Goal: Information Seeking & Learning: Learn about a topic

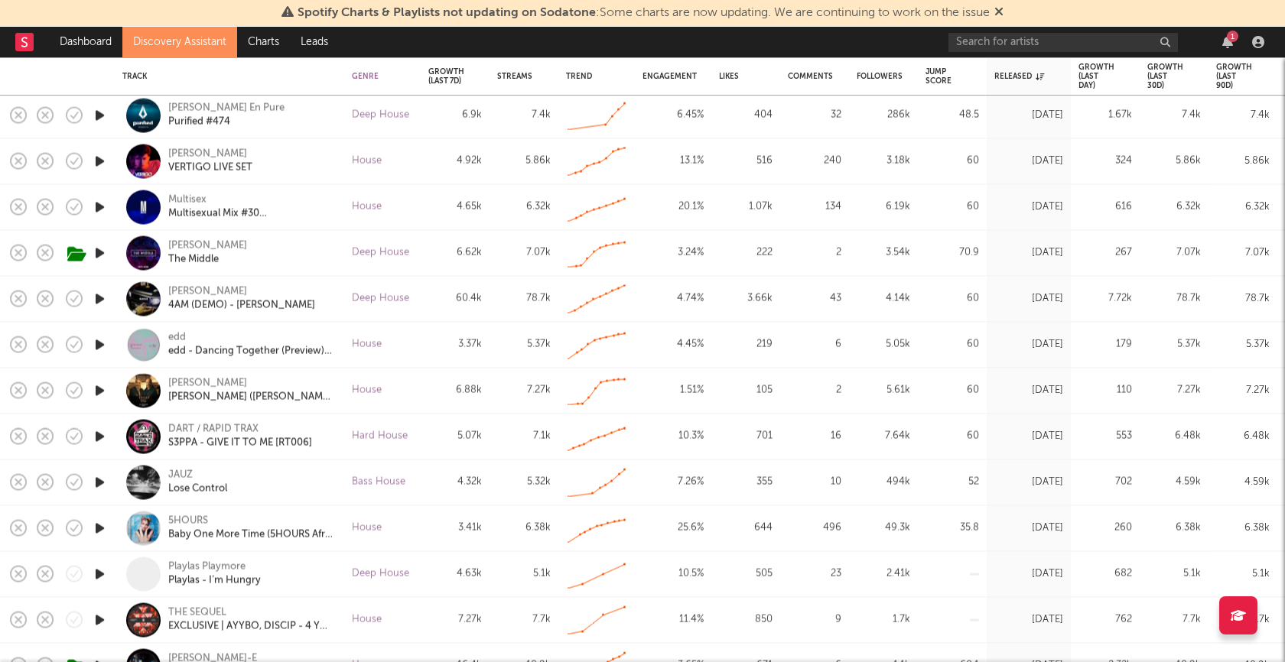
click at [99, 346] on icon "button" at bounding box center [100, 345] width 16 height 19
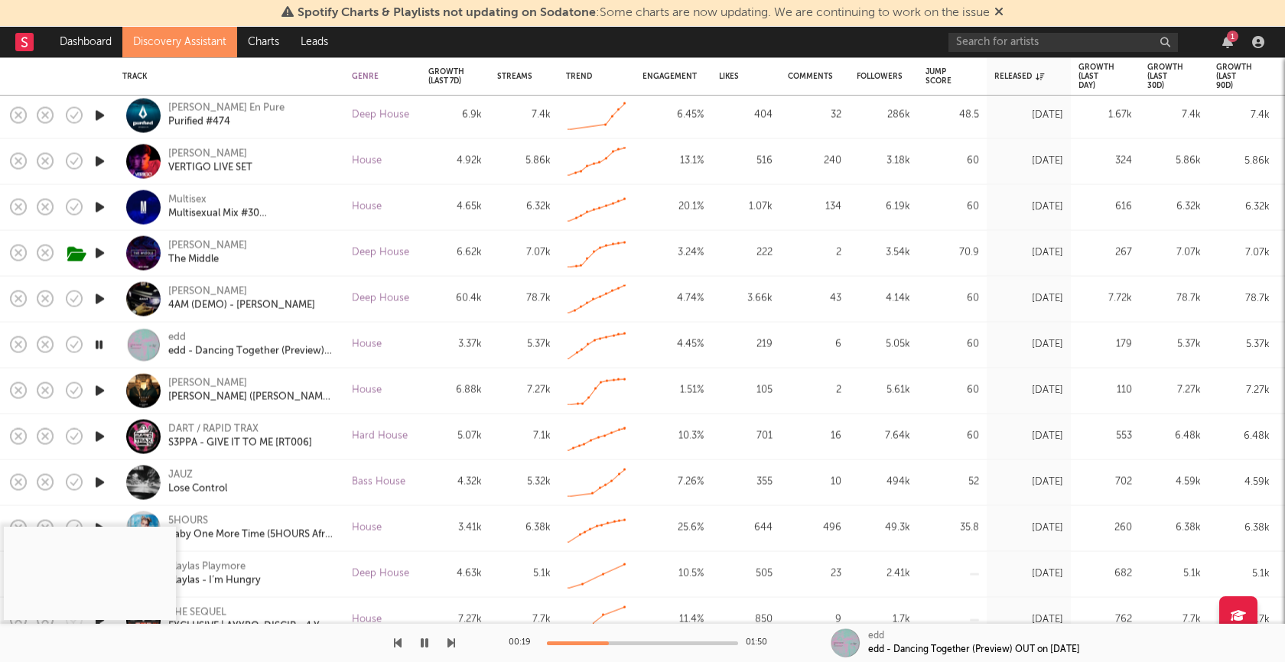
click at [425, 644] on icon "button" at bounding box center [425, 643] width 8 height 12
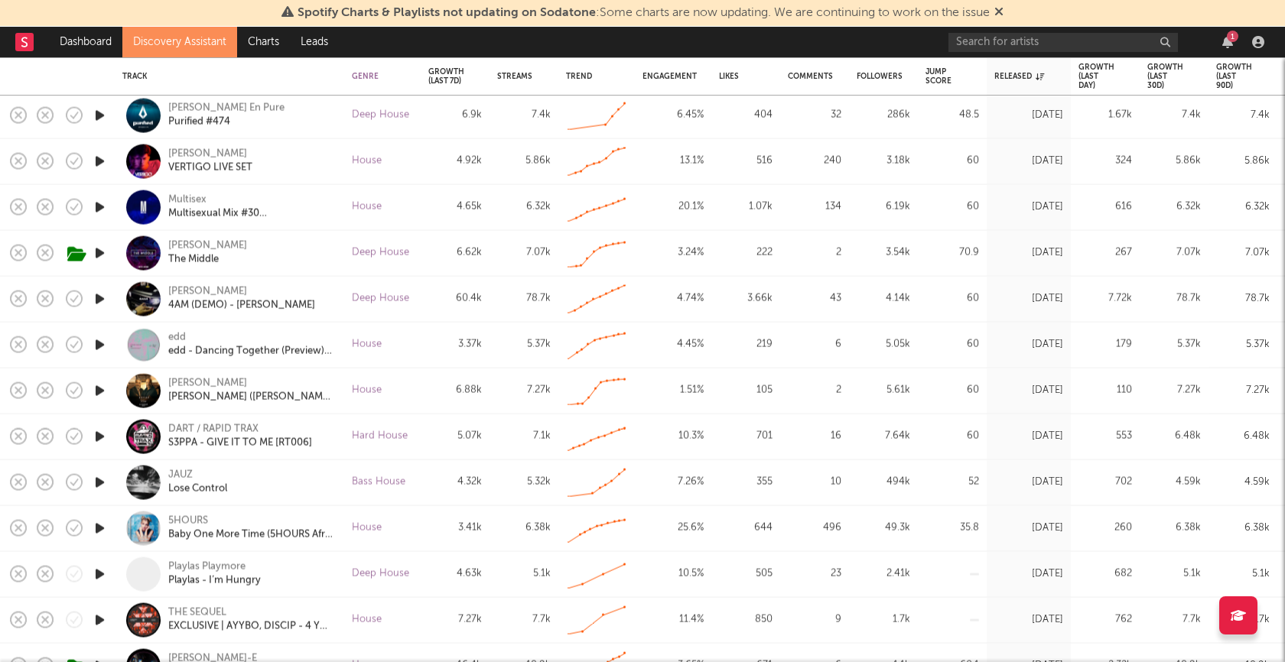
click at [21, 42] on rect at bounding box center [24, 42] width 18 height 18
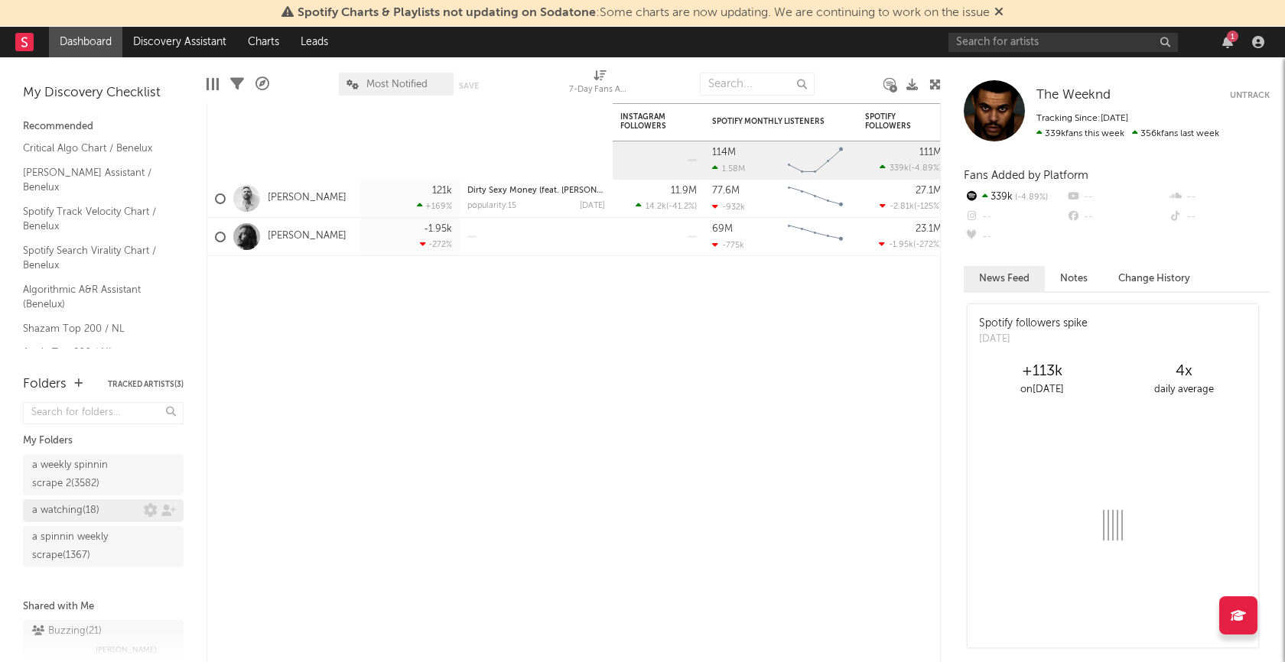
scroll to position [24, 0]
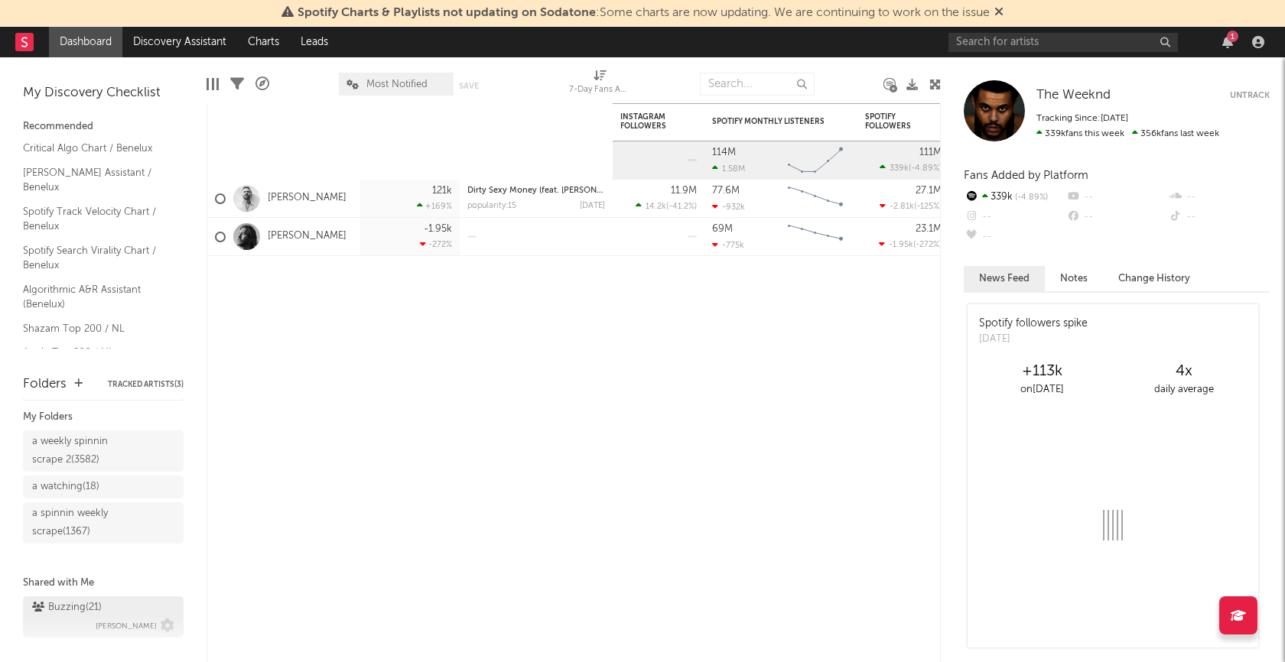
click at [58, 603] on div "Buzzing ( 21 )" at bounding box center [67, 608] width 70 height 18
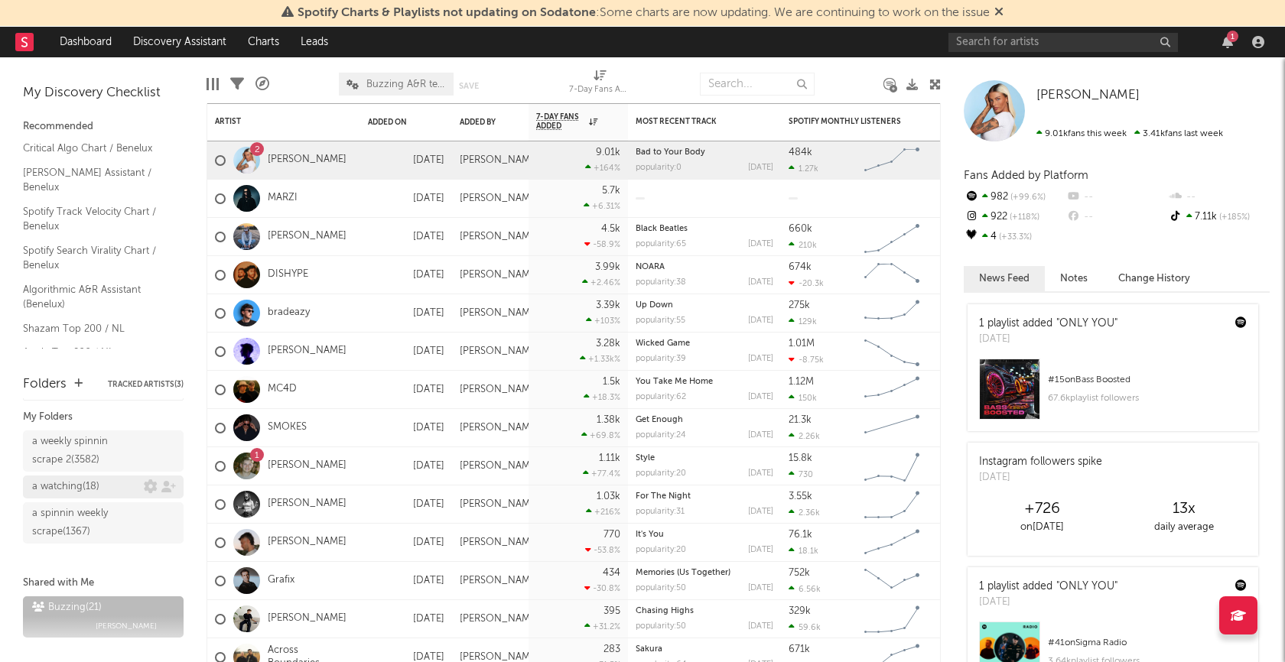
click at [106, 490] on div "a watching ( 18 )" at bounding box center [88, 487] width 112 height 18
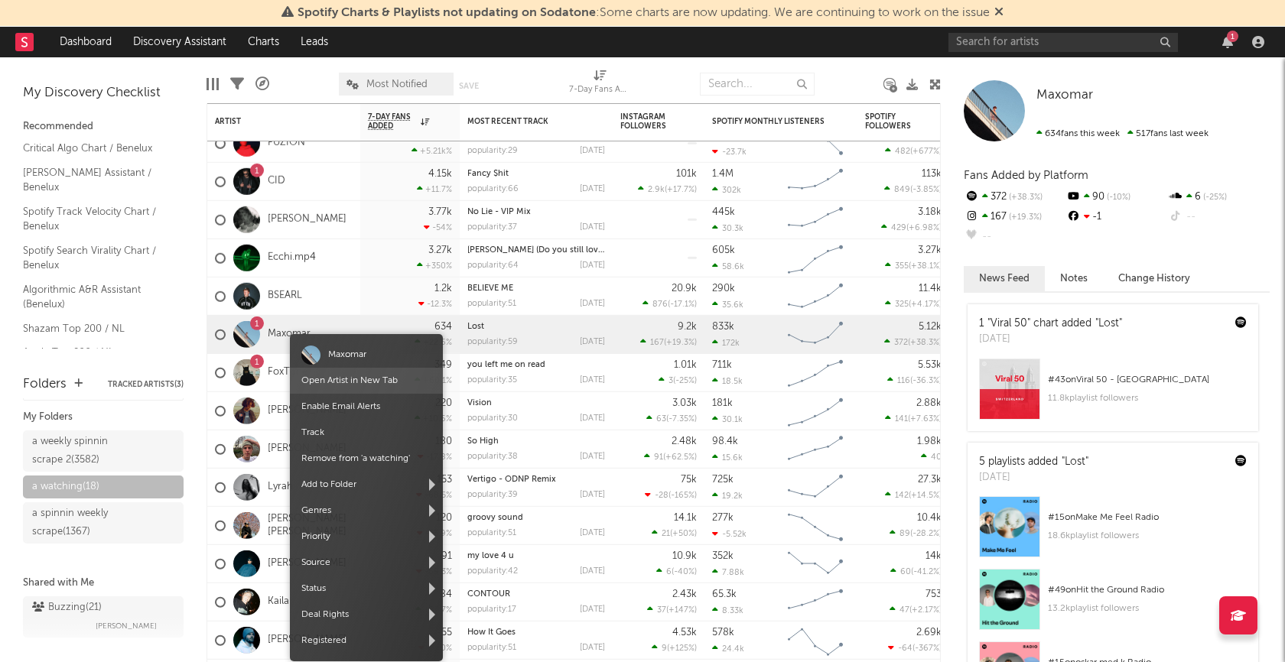
click at [349, 376] on link "Open Artist in New Tab" at bounding box center [349, 380] width 96 height 9
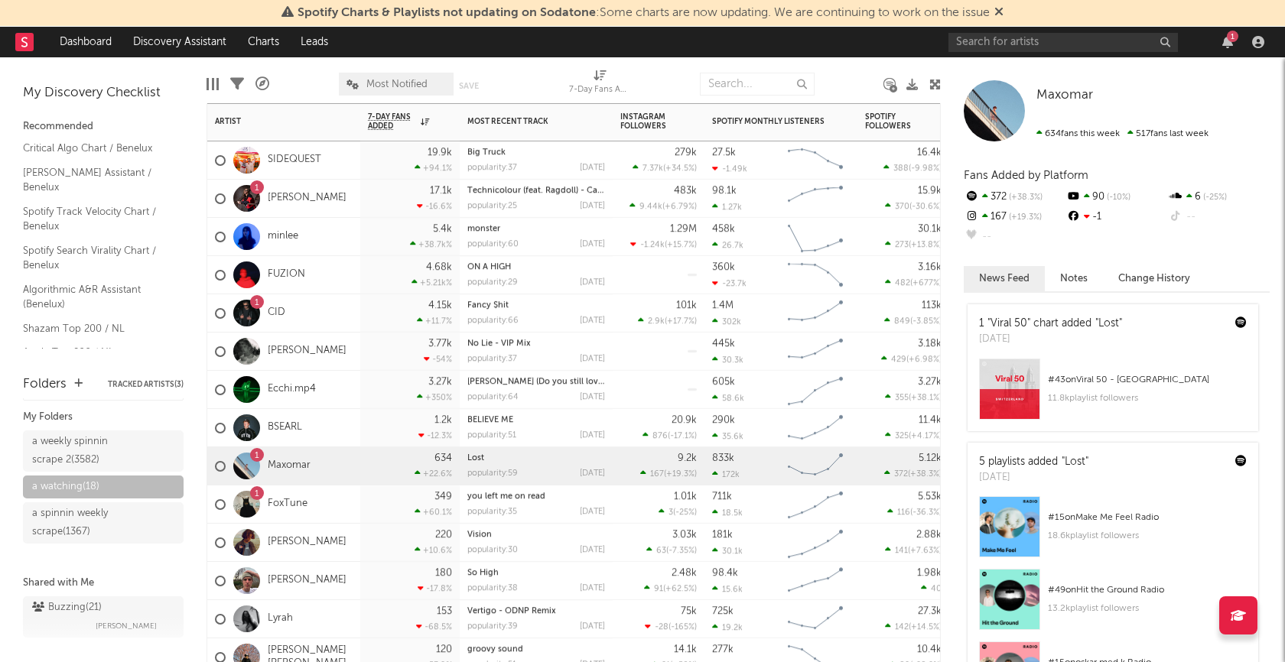
click at [347, 391] on div "Ecchi.mp4" at bounding box center [283, 390] width 153 height 38
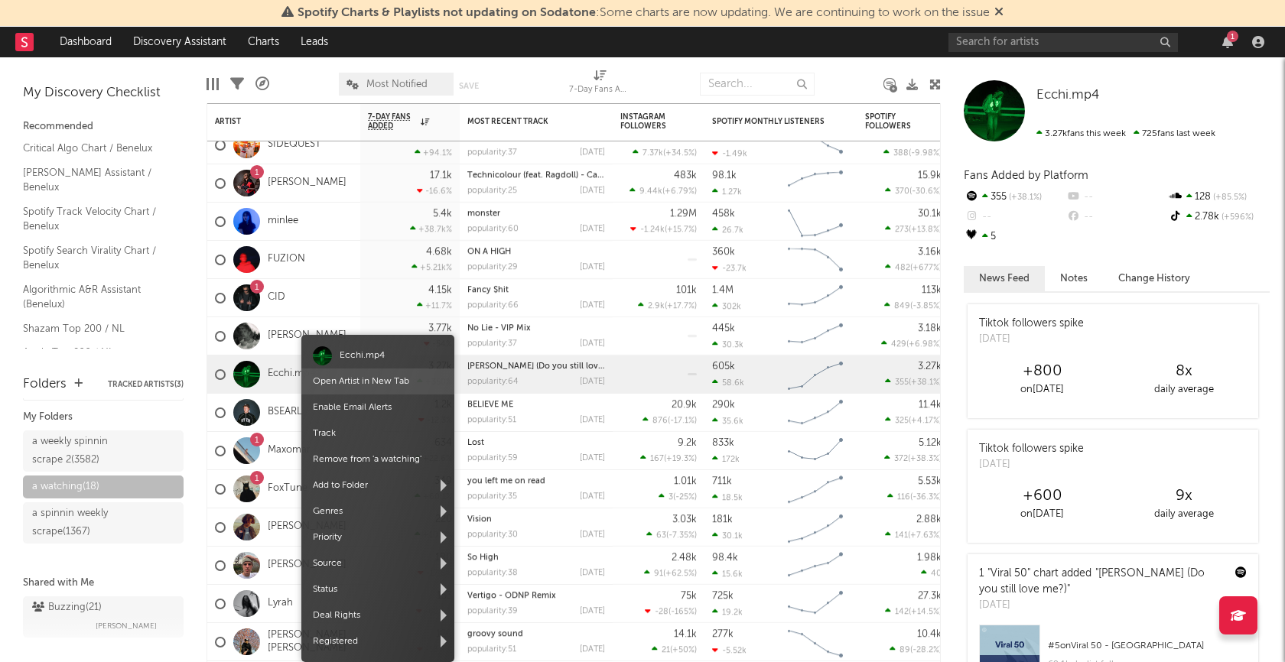
click at [368, 385] on link "Open Artist in New Tab" at bounding box center [361, 381] width 96 height 9
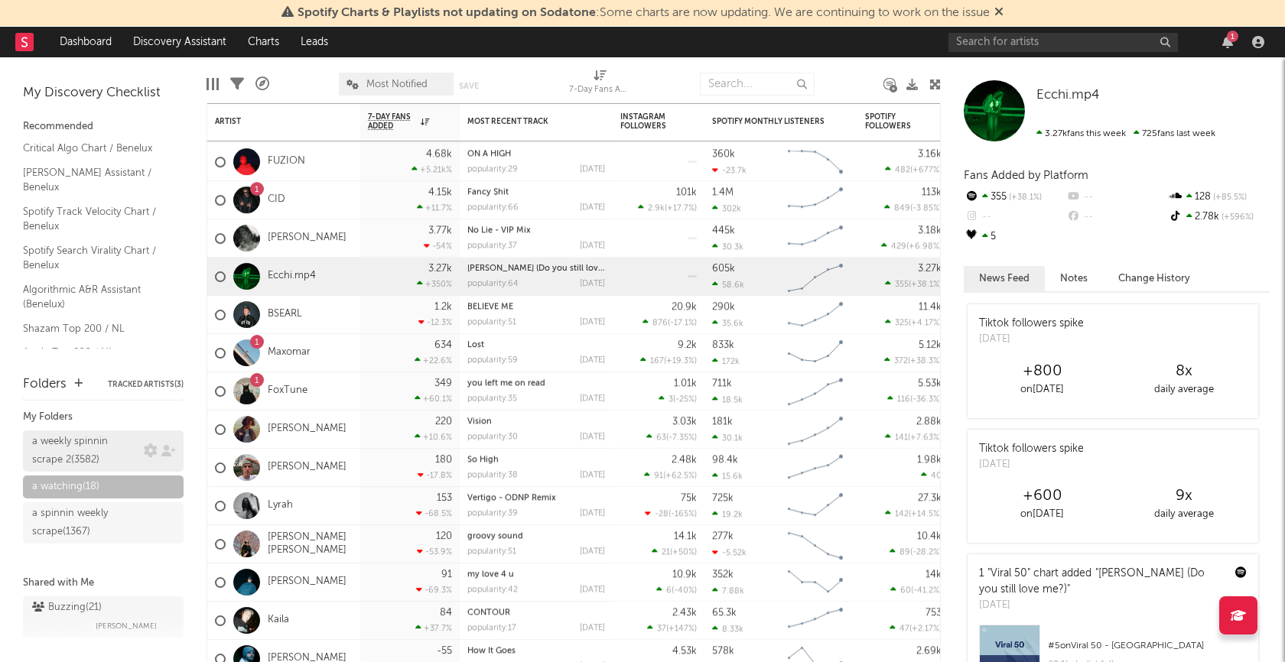
click at [89, 448] on div "a weekly spinnin scrape 2 ( 3582 )" at bounding box center [86, 451] width 108 height 37
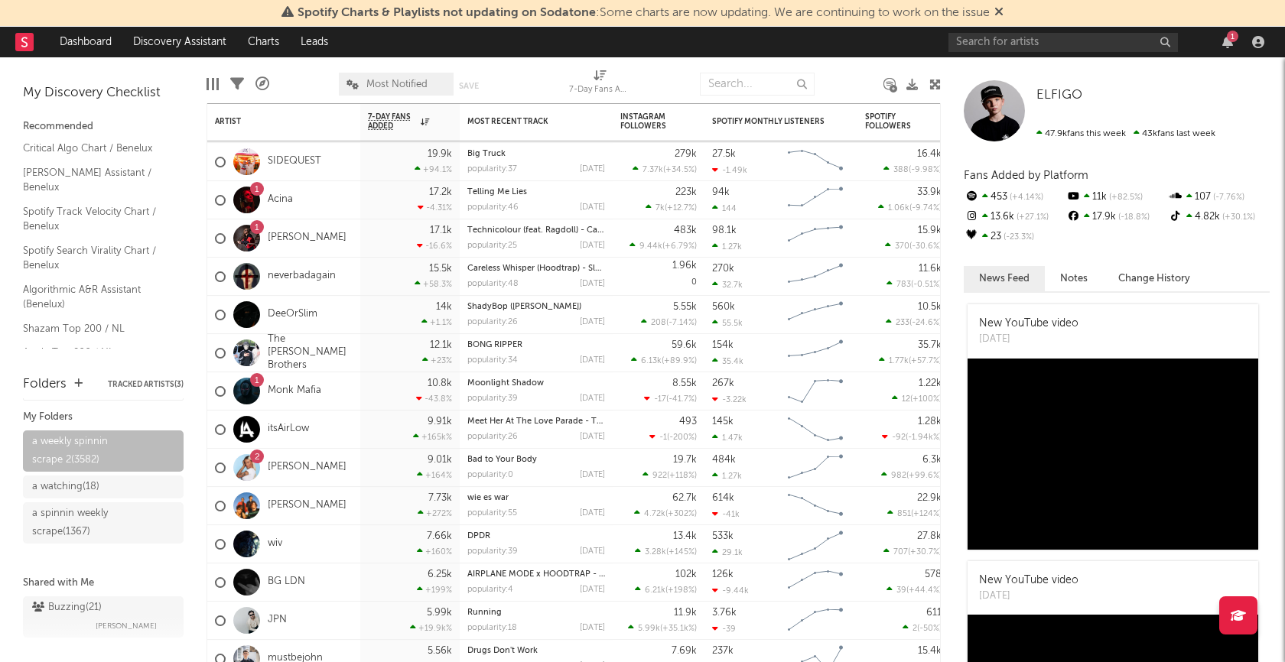
click at [387, 89] on span "Most Notified" at bounding box center [396, 84] width 115 height 23
click at [234, 84] on icon at bounding box center [237, 84] width 14 height 14
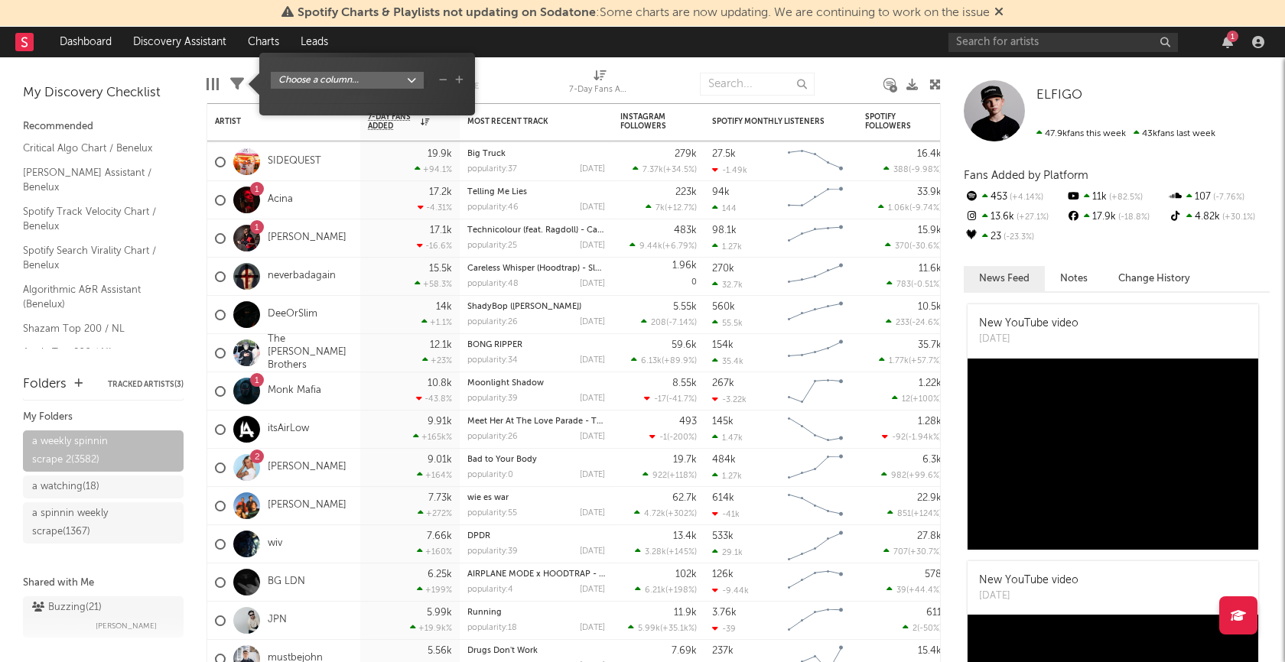
click at [235, 80] on icon at bounding box center [237, 84] width 14 height 14
click at [407, 79] on body "Spotify Charts & Playlists not updating on Sodatone : Some charts are now updat…" at bounding box center [642, 331] width 1285 height 662
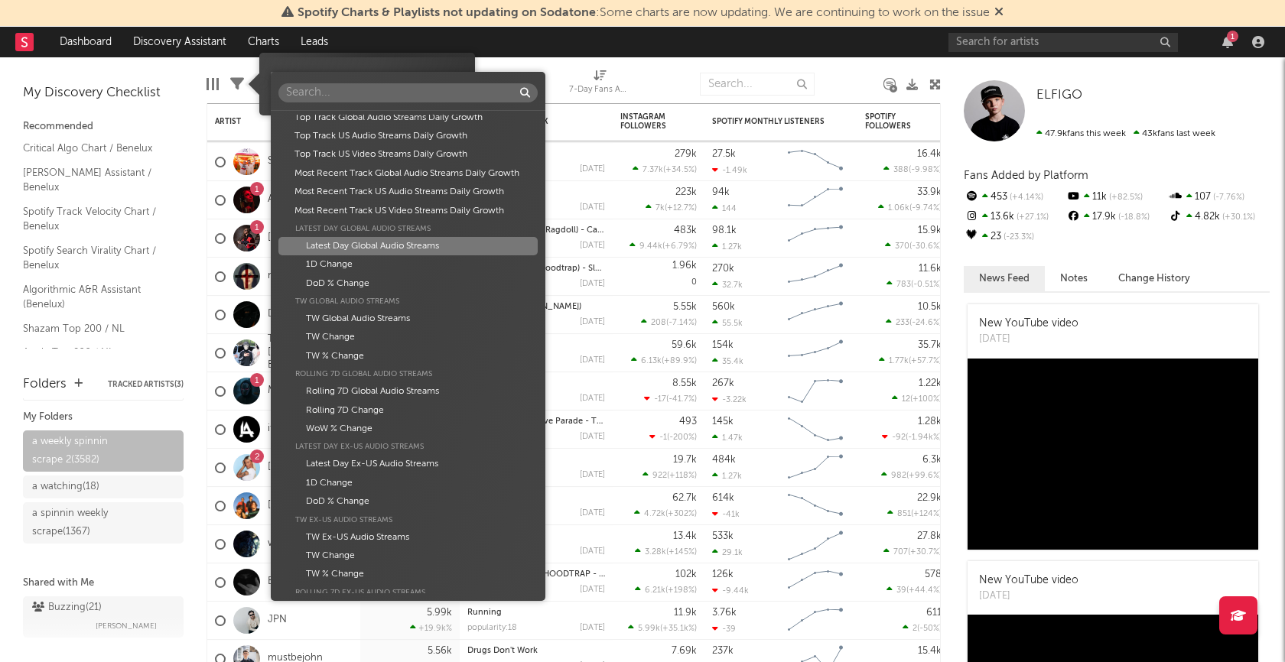
scroll to position [928, 0]
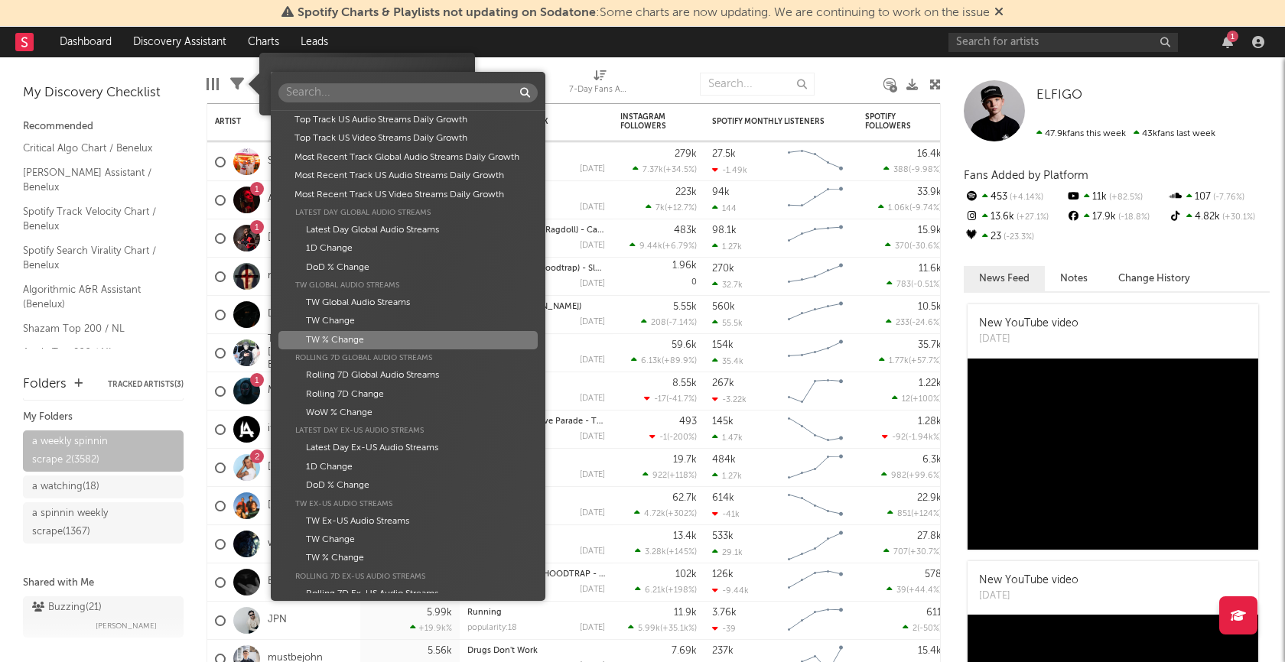
click at [370, 343] on div "TW % Change" at bounding box center [407, 340] width 259 height 18
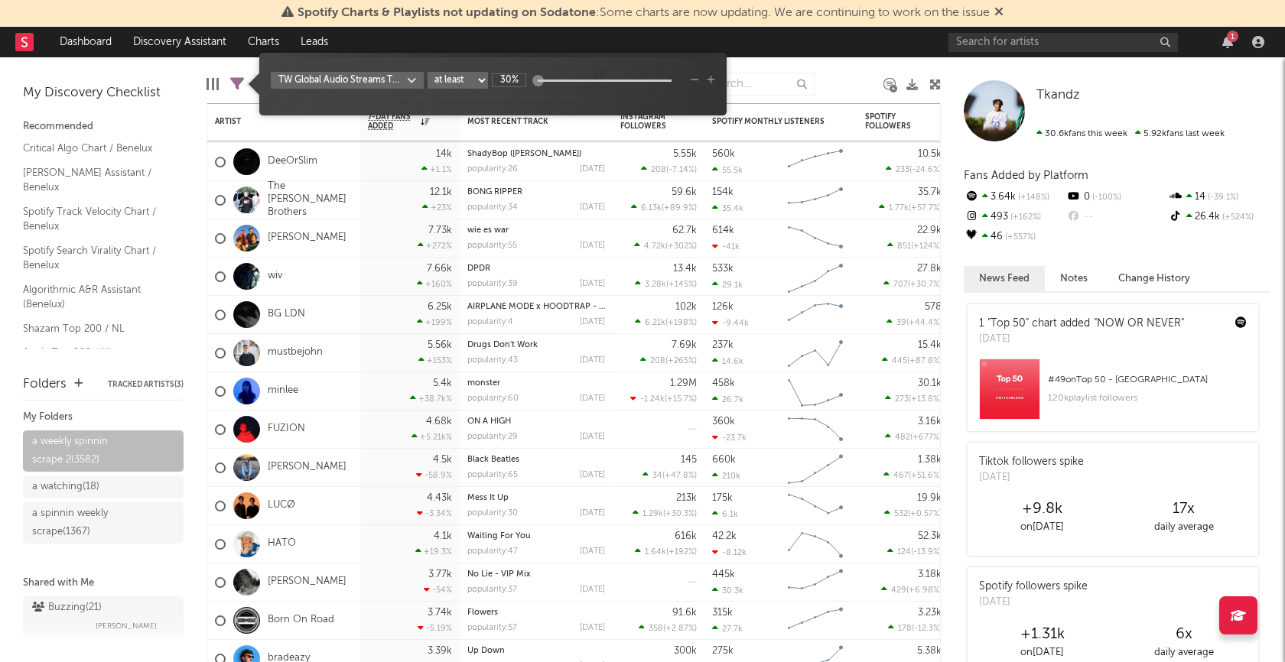
type input "30%"
click at [526, 101] on div "TW Global Audio Streams TW % Change at least at most between 30%" at bounding box center [493, 90] width 444 height 36
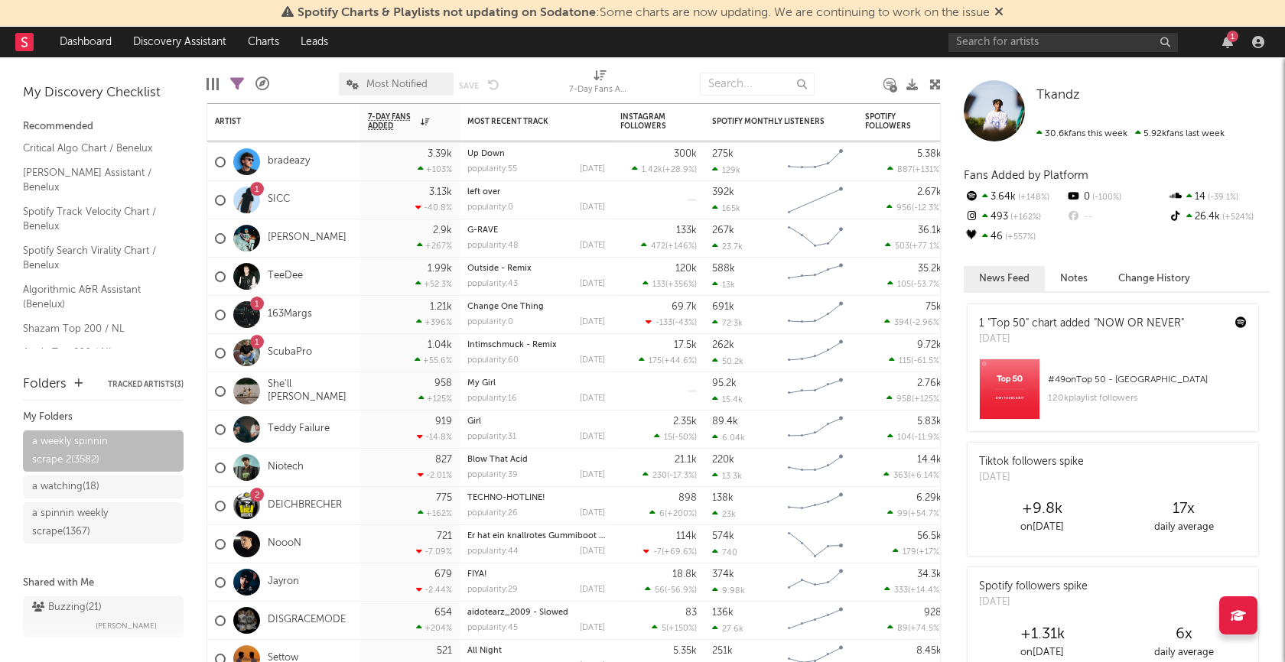
click at [828, 81] on div at bounding box center [849, 84] width 47 height 38
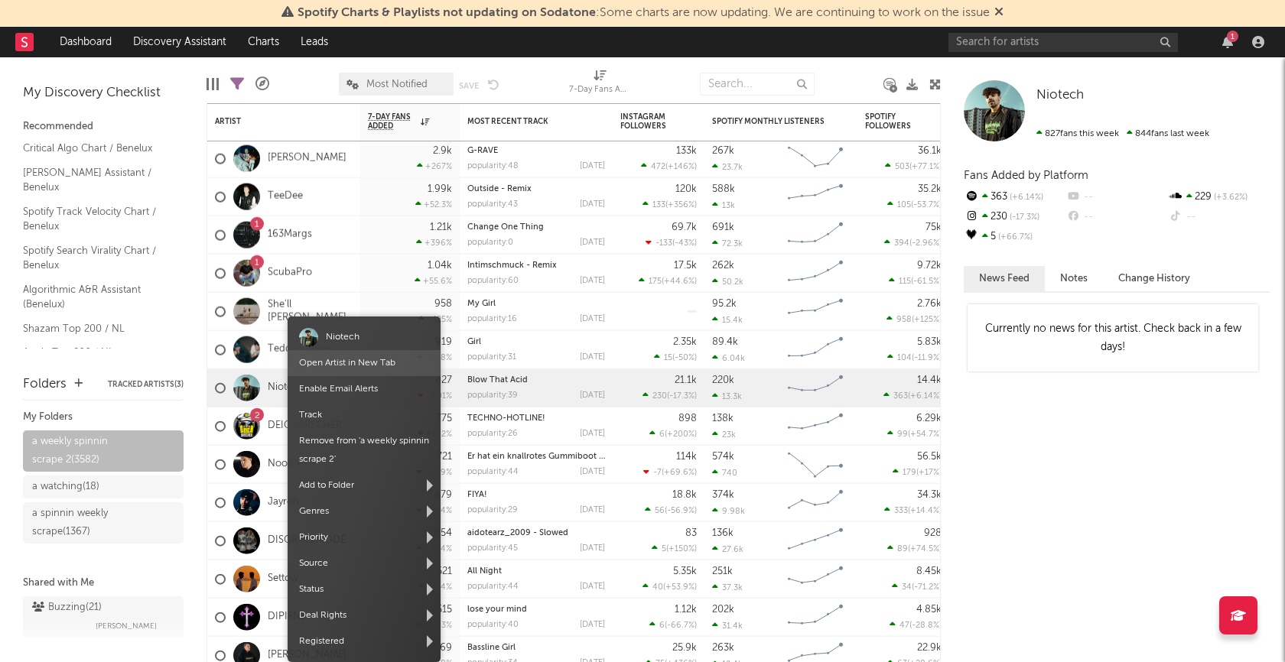
click at [341, 360] on link "Open Artist in New Tab" at bounding box center [347, 363] width 96 height 9
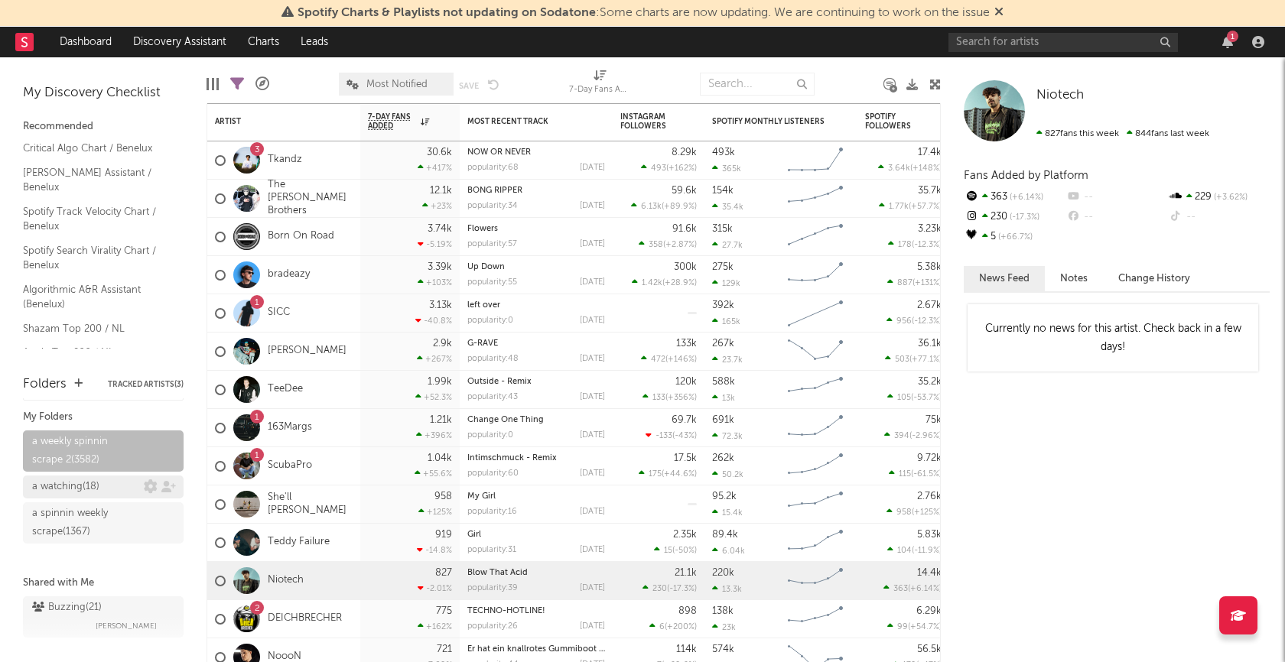
click at [72, 483] on div "a watching ( 18 )" at bounding box center [65, 487] width 67 height 18
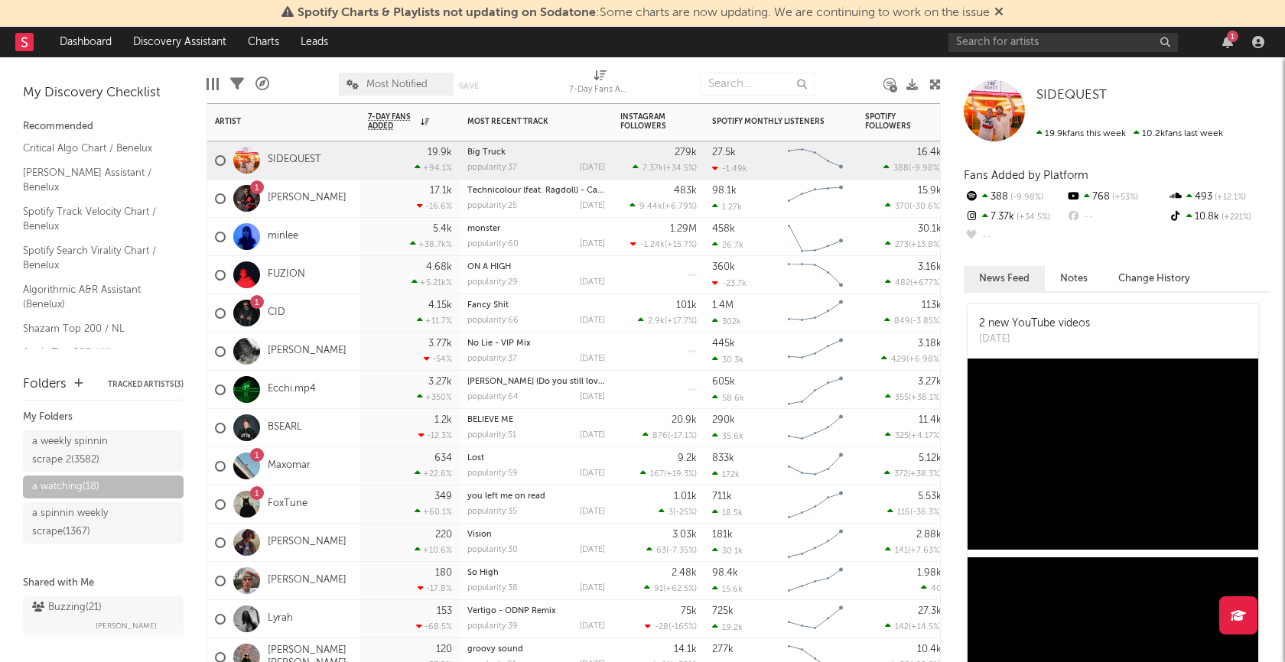
click at [349, 164] on div "SIDEQUEST" at bounding box center [283, 161] width 153 height 38
click at [330, 160] on div "SIDEQUEST" at bounding box center [283, 161] width 153 height 38
click at [304, 161] on link "SIDEQUEST" at bounding box center [295, 160] width 54 height 13
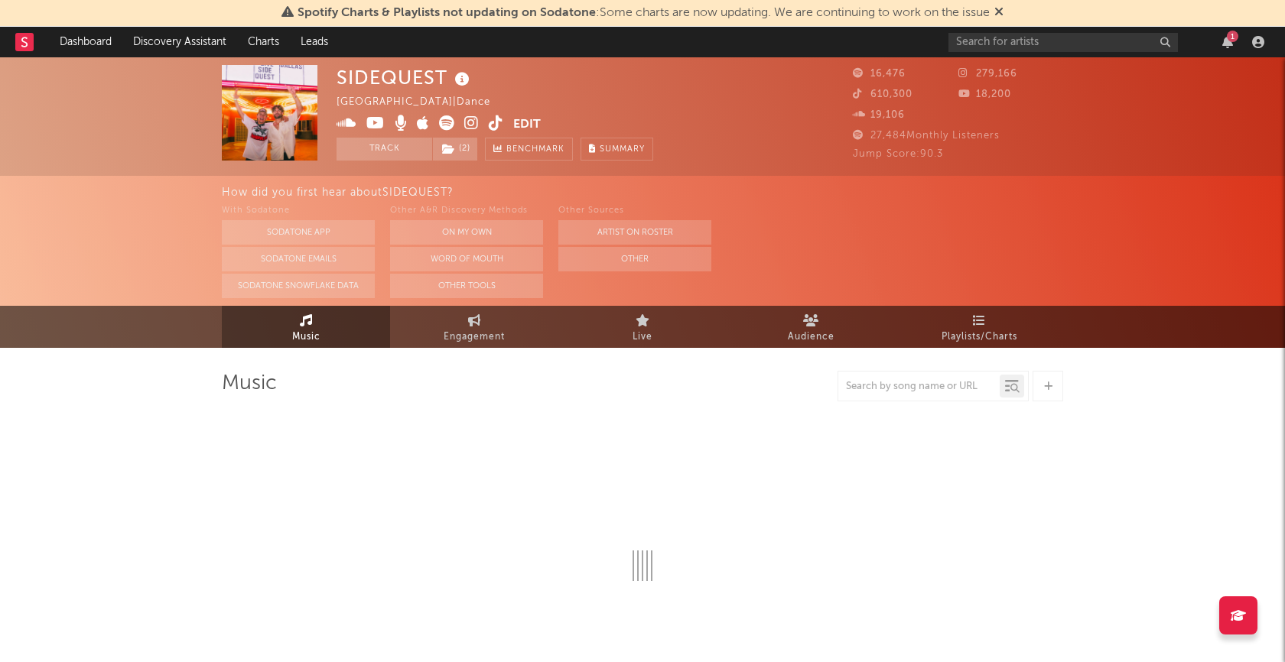
select select "1w"
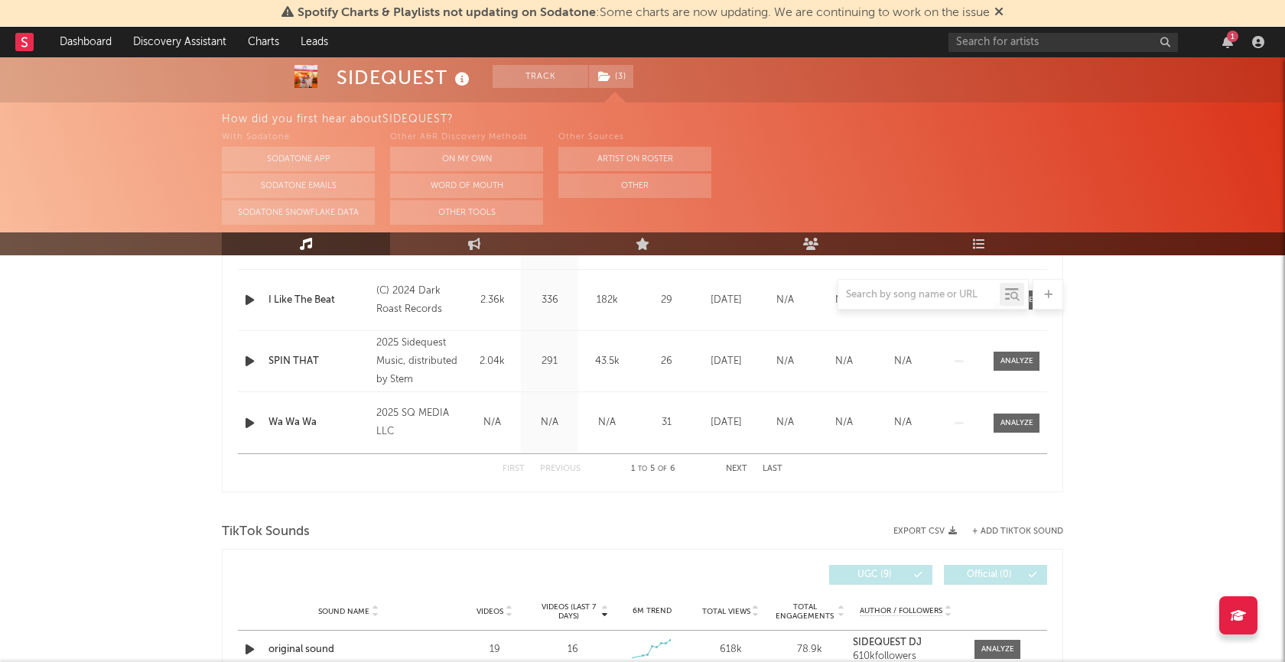
scroll to position [1042, 0]
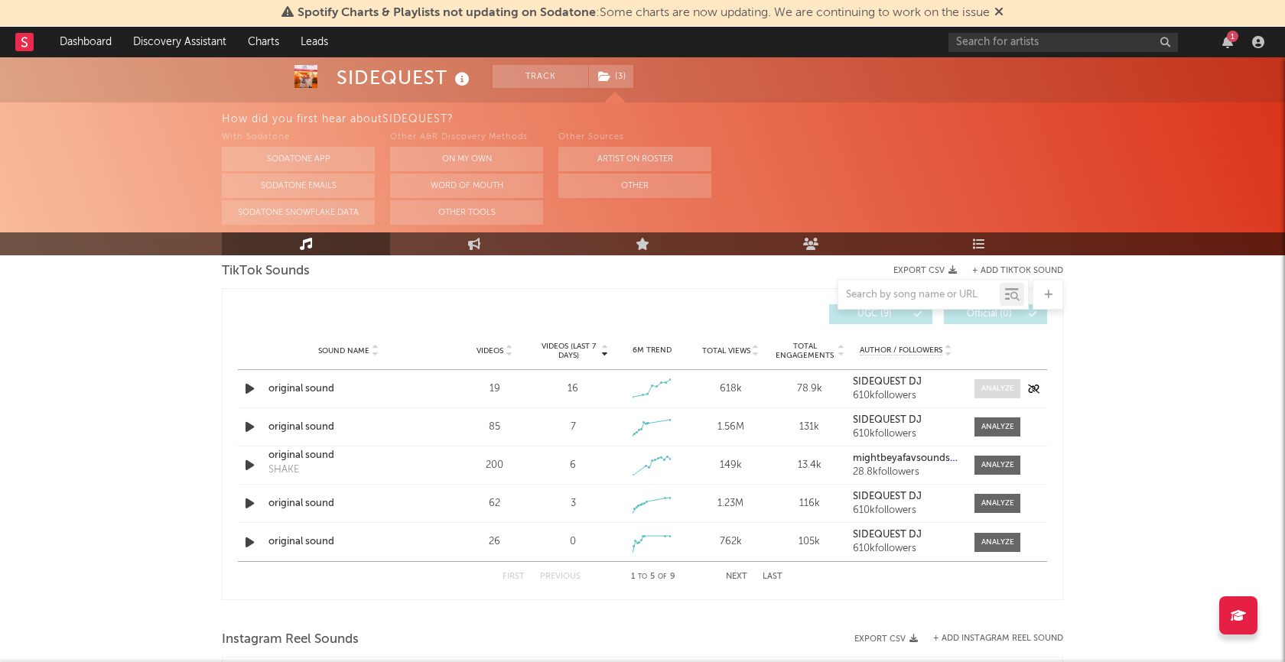
click at [991, 389] on div at bounding box center [997, 388] width 33 height 11
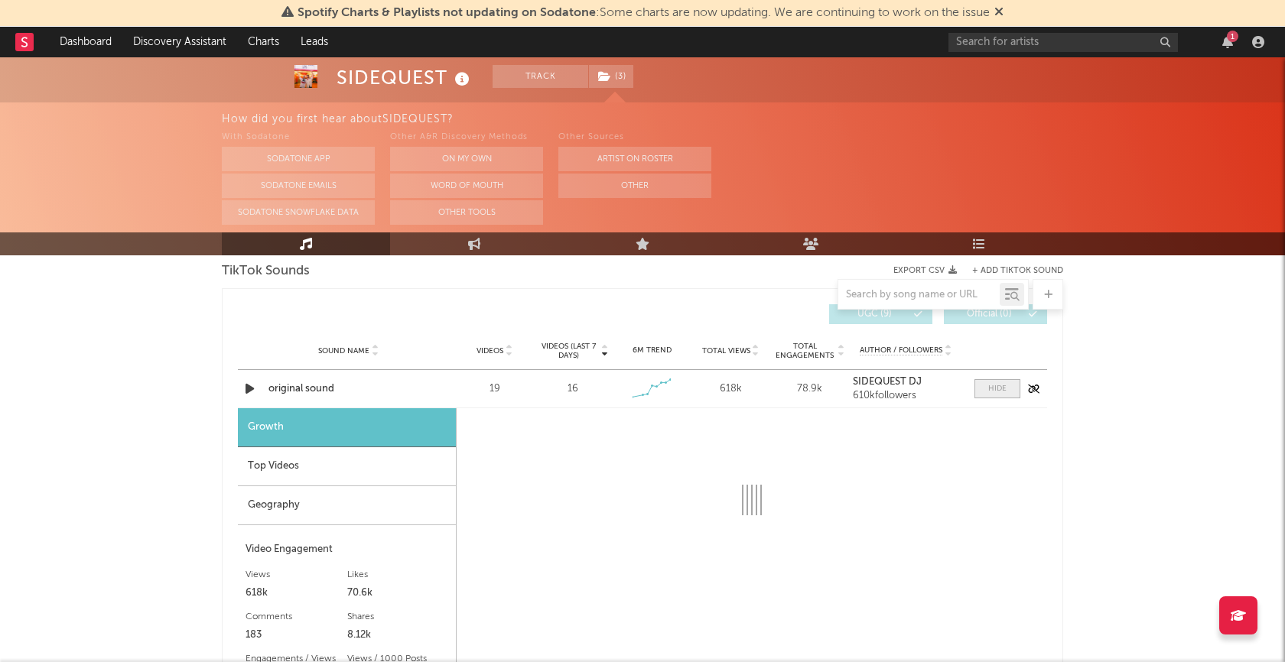
select select "1w"
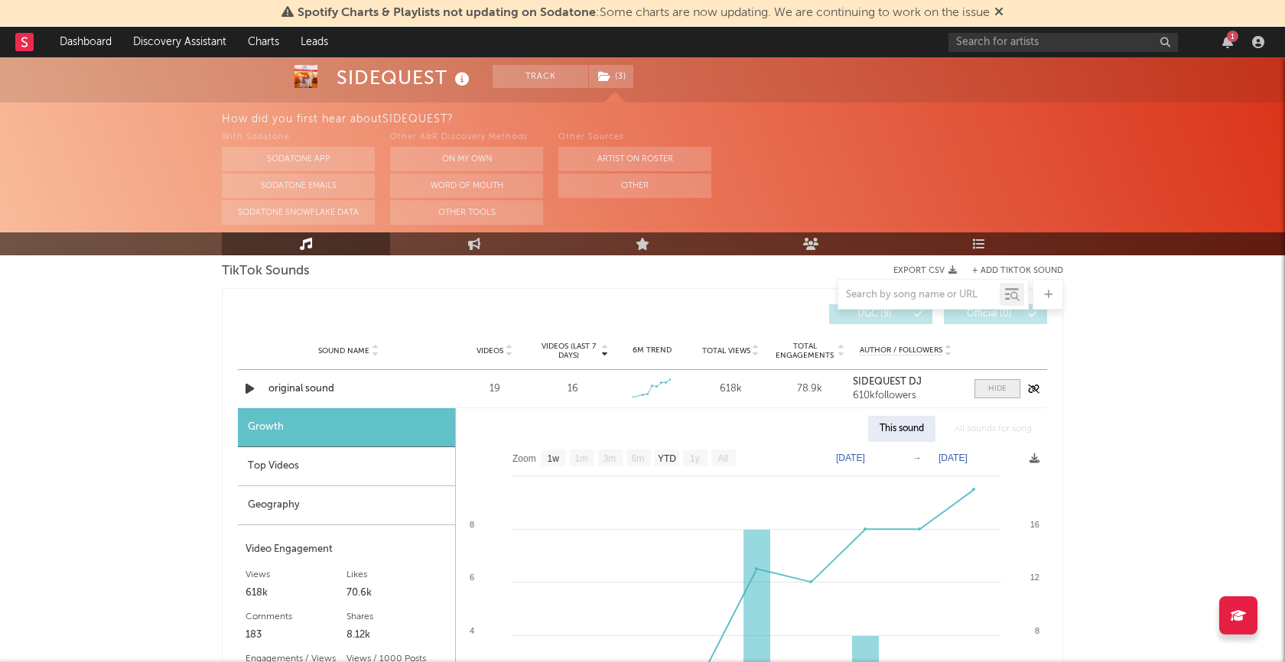
click at [993, 390] on div at bounding box center [997, 388] width 18 height 11
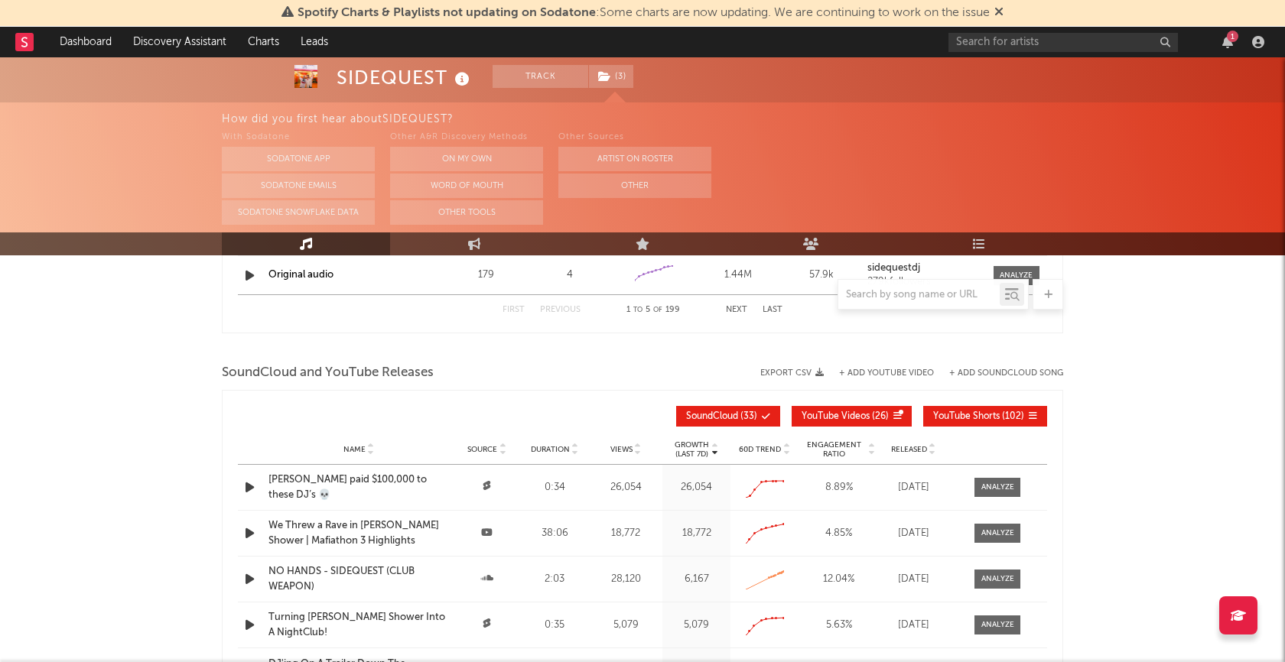
scroll to position [1684, 0]
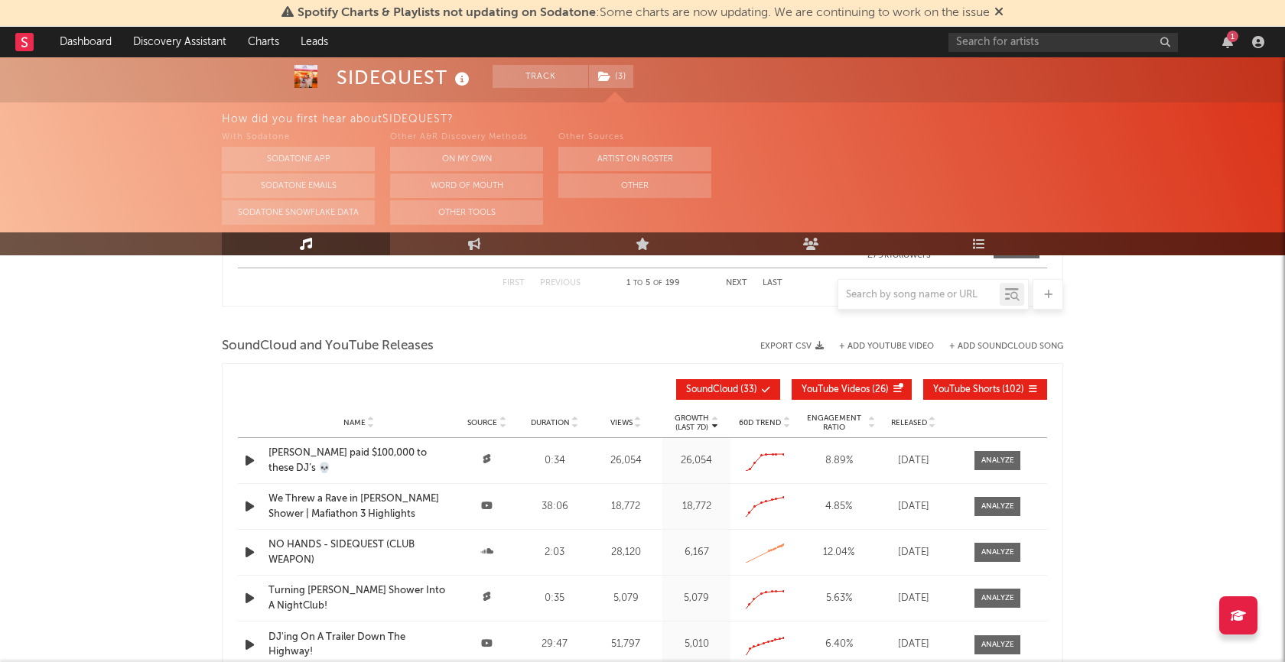
click at [27, 50] on rect at bounding box center [24, 42] width 18 height 18
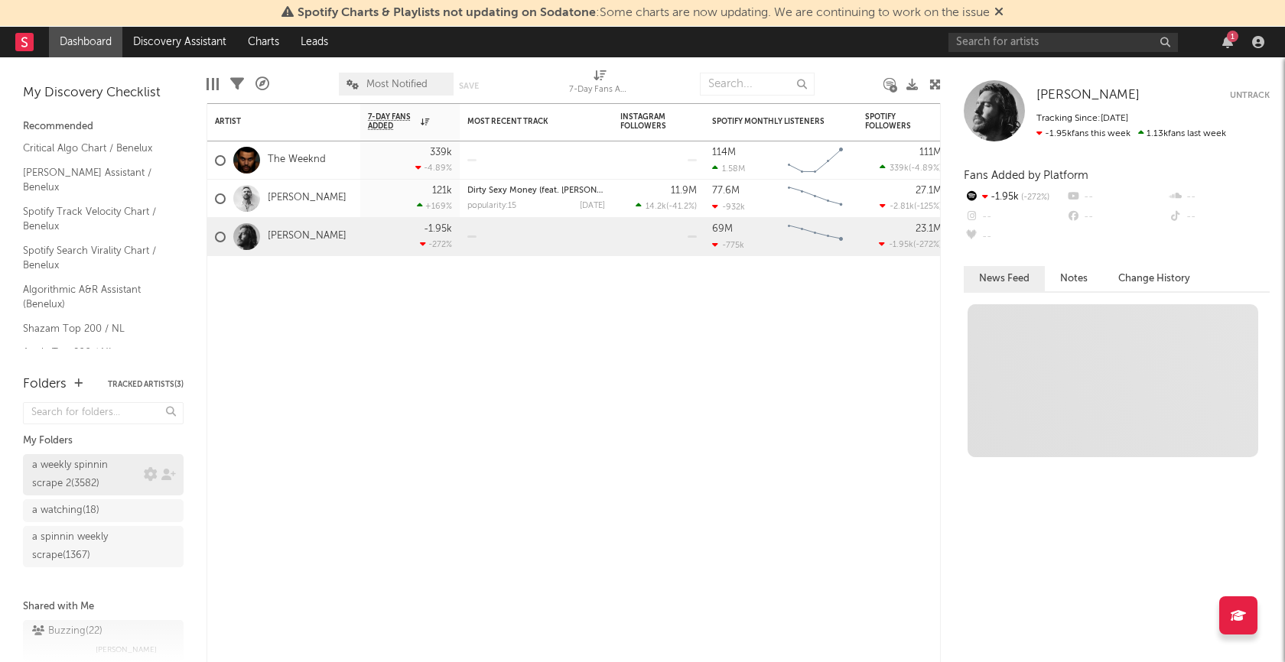
scroll to position [24, 0]
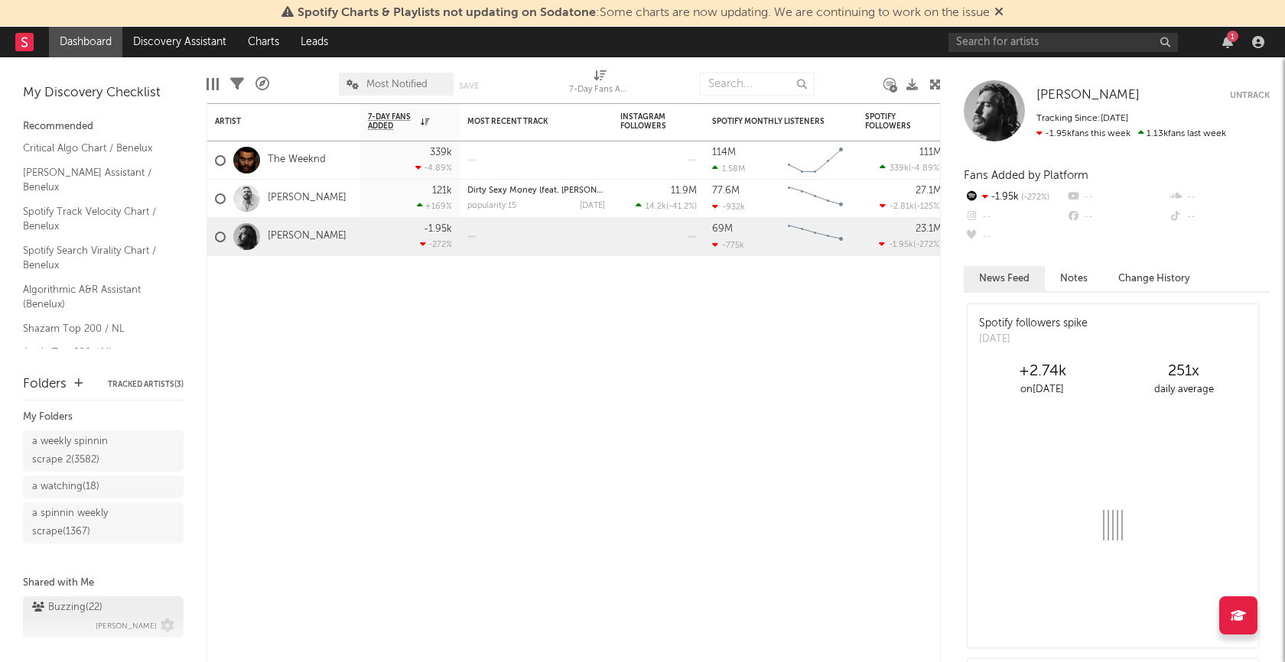
click at [73, 600] on div "Buzzing ( 22 )" at bounding box center [67, 608] width 70 height 18
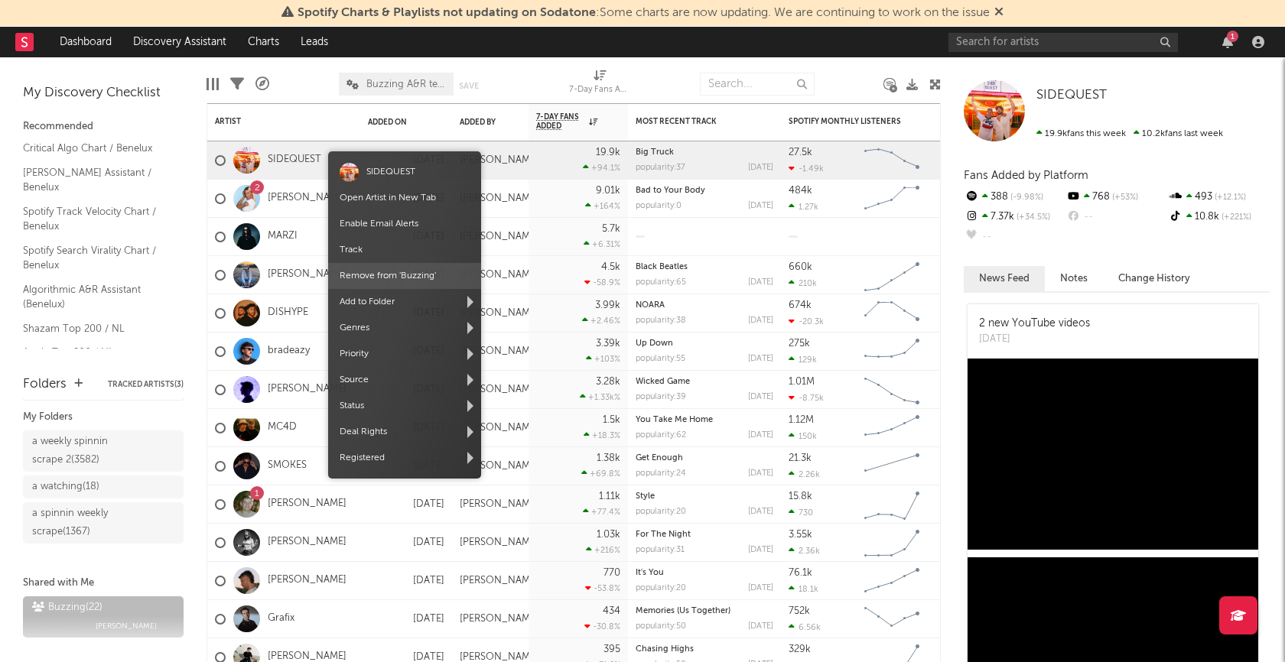
click at [389, 268] on span "Remove from ' Buzzing '" at bounding box center [404, 276] width 153 height 26
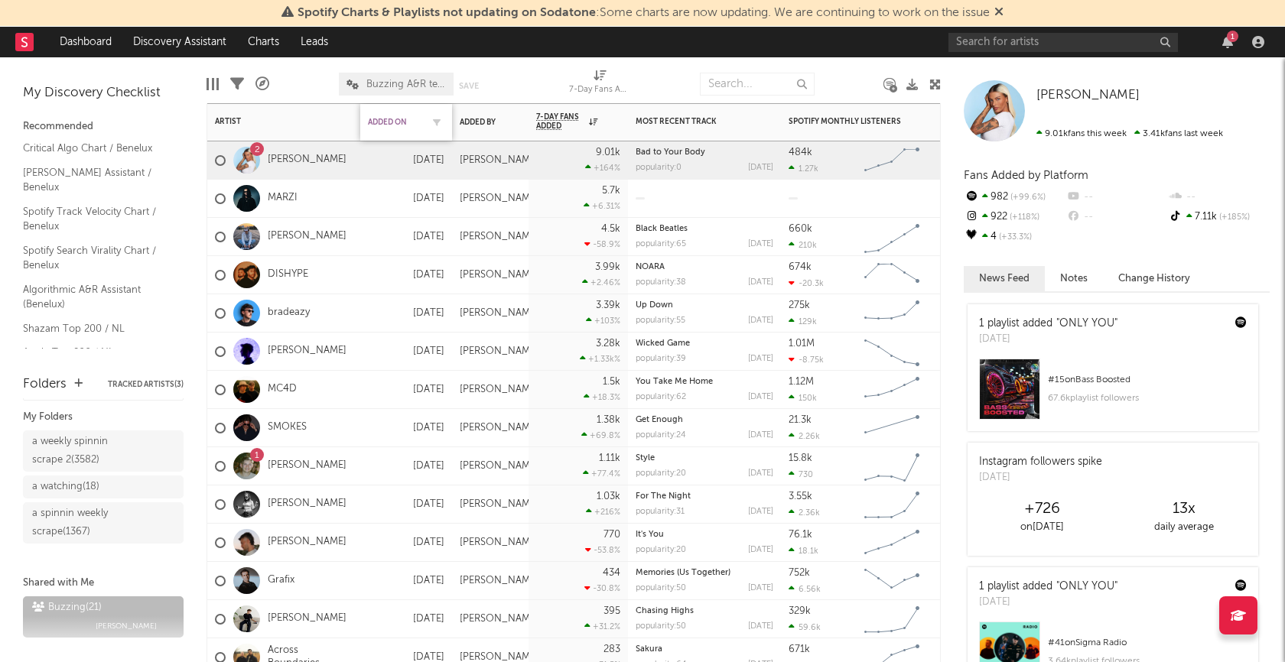
click at [391, 121] on div "Added On" at bounding box center [395, 122] width 54 height 9
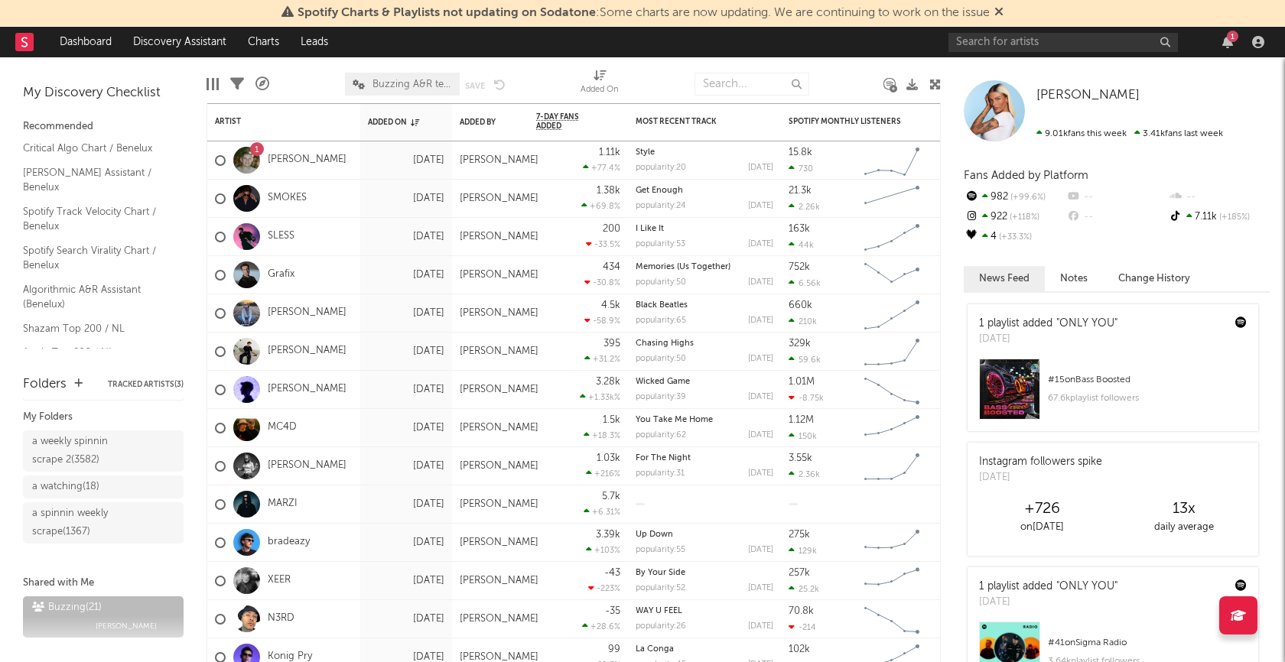
click at [63, 441] on div "a weekly spinnin scrape 2 ( 3582 )" at bounding box center [86, 451] width 108 height 37
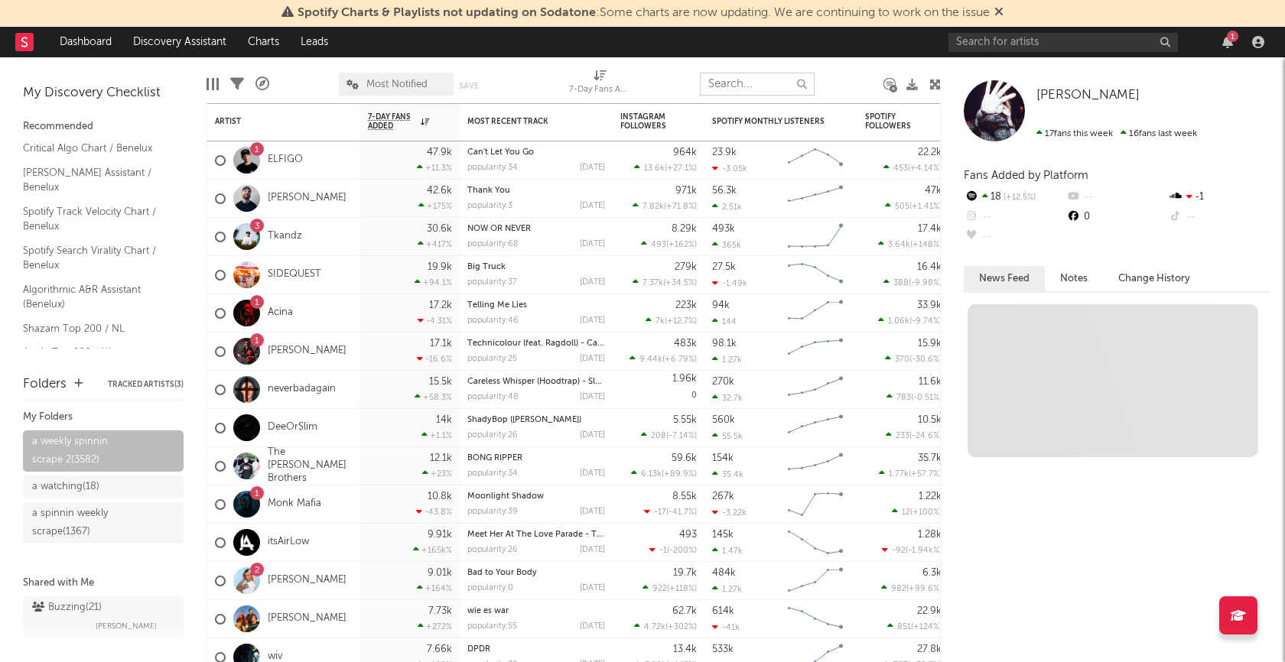
click at [740, 84] on input "text" at bounding box center [757, 84] width 115 height 23
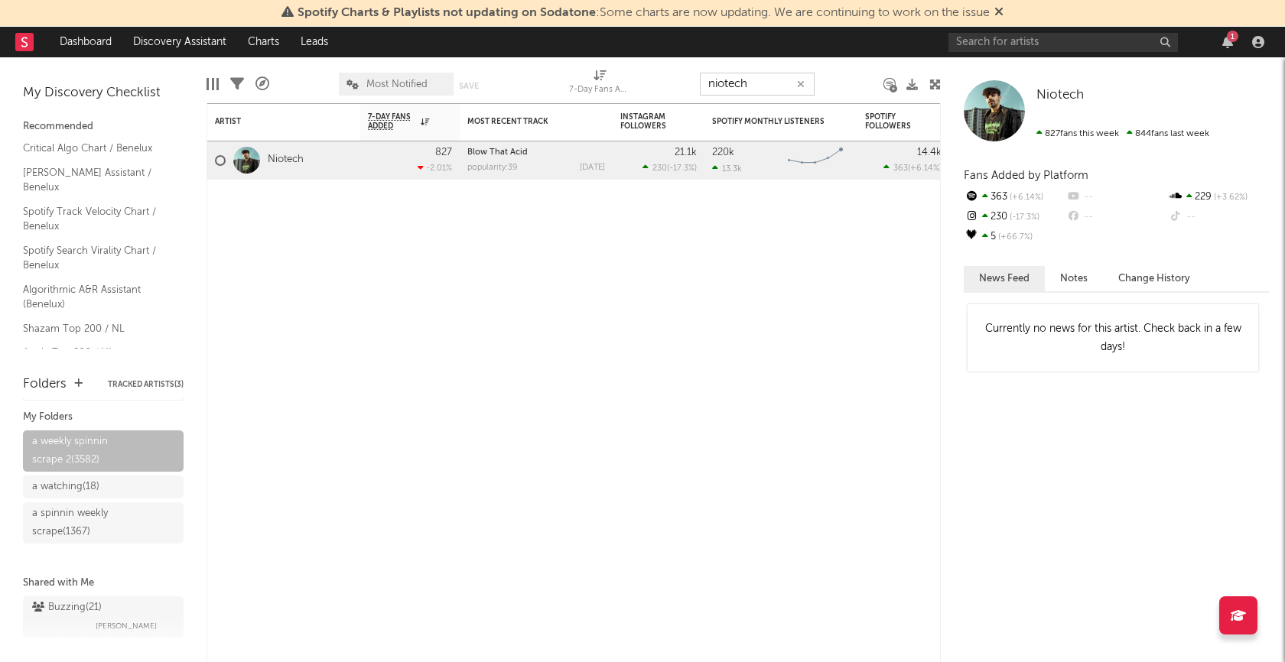
type input "niotech"
click at [105, 607] on div "Buzzing ( 22 ) [PERSON_NAME]" at bounding box center [103, 617] width 142 height 37
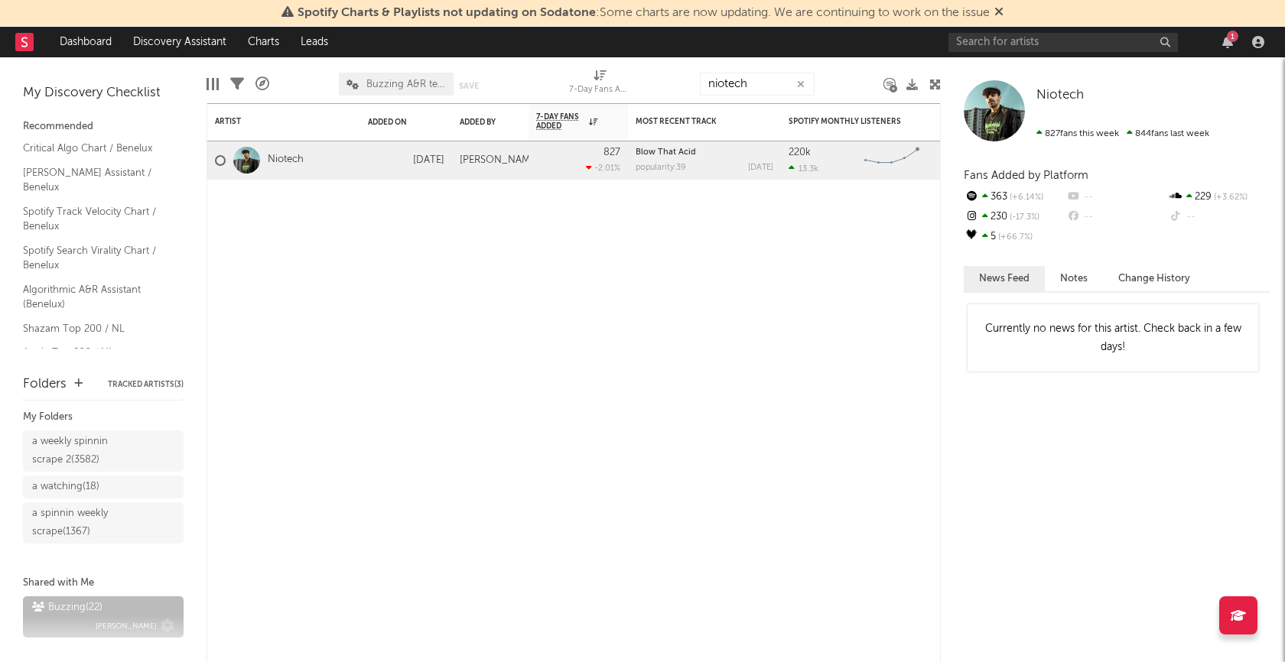
click at [80, 609] on div "Buzzing ( 22 )" at bounding box center [67, 608] width 70 height 18
click at [86, 445] on div "a weekly spinnin scrape 2 ( 3582 )" at bounding box center [86, 451] width 108 height 37
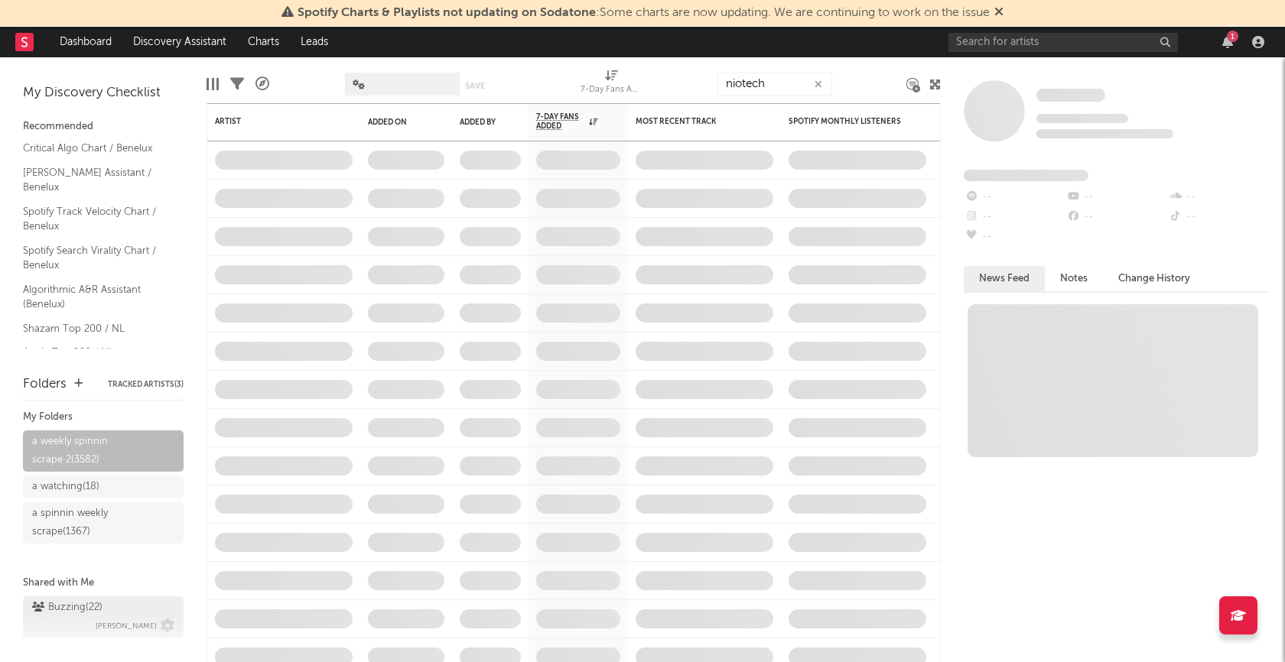
click at [81, 600] on div "Buzzing ( 22 )" at bounding box center [67, 608] width 70 height 18
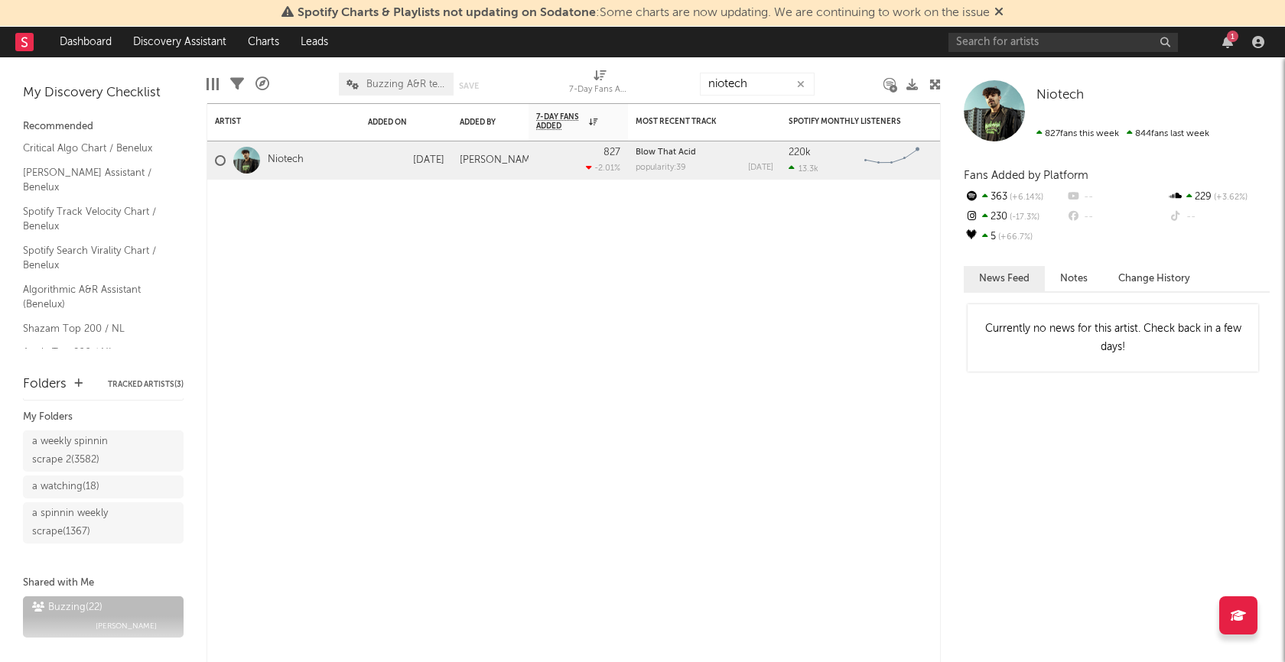
click at [801, 88] on icon "button" at bounding box center [801, 85] width 8 height 10
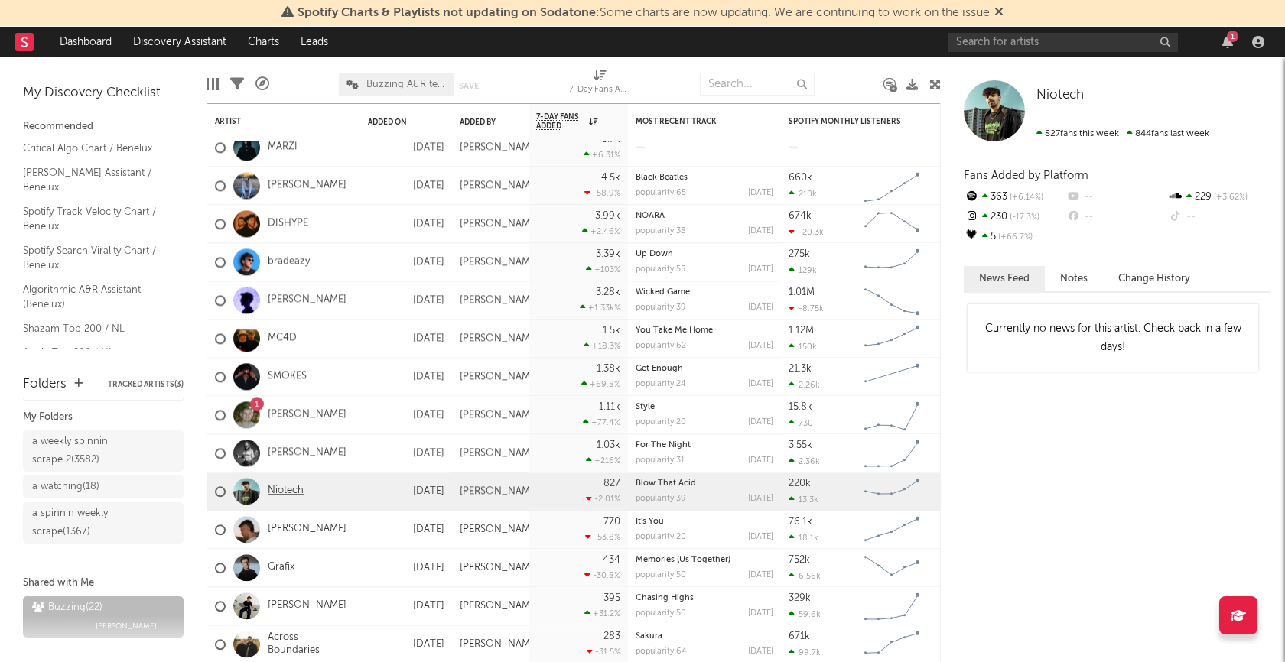
click at [294, 494] on link "Niotech" at bounding box center [286, 491] width 36 height 13
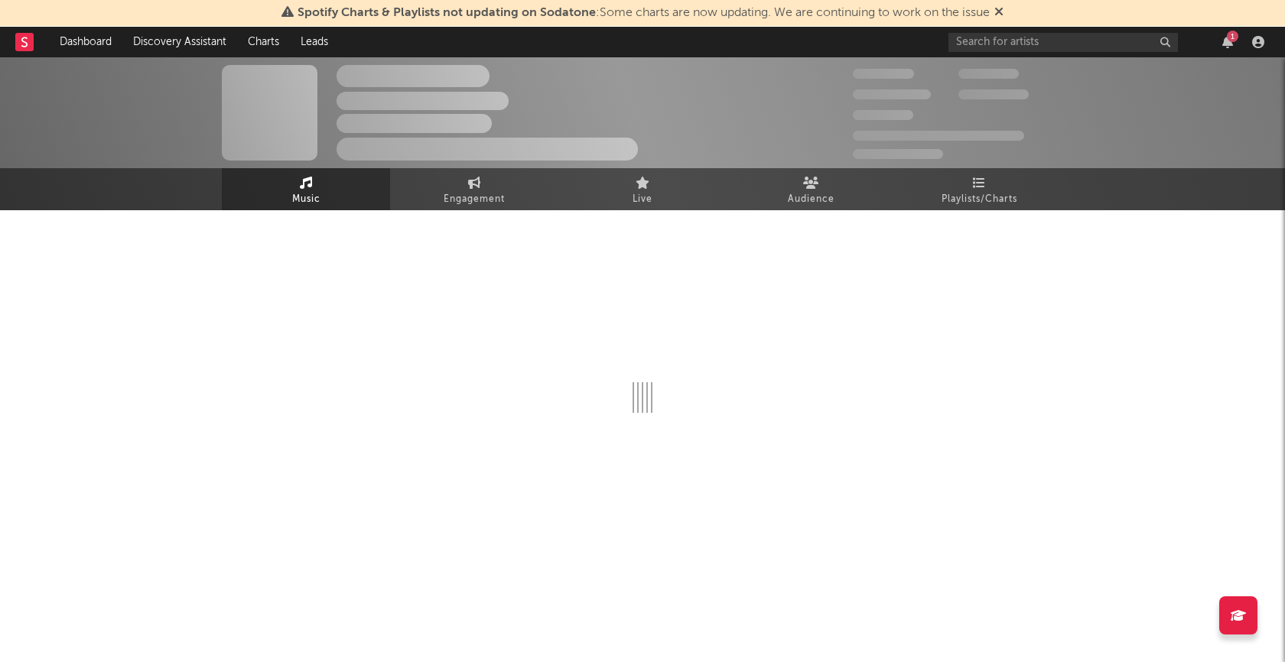
select select "1w"
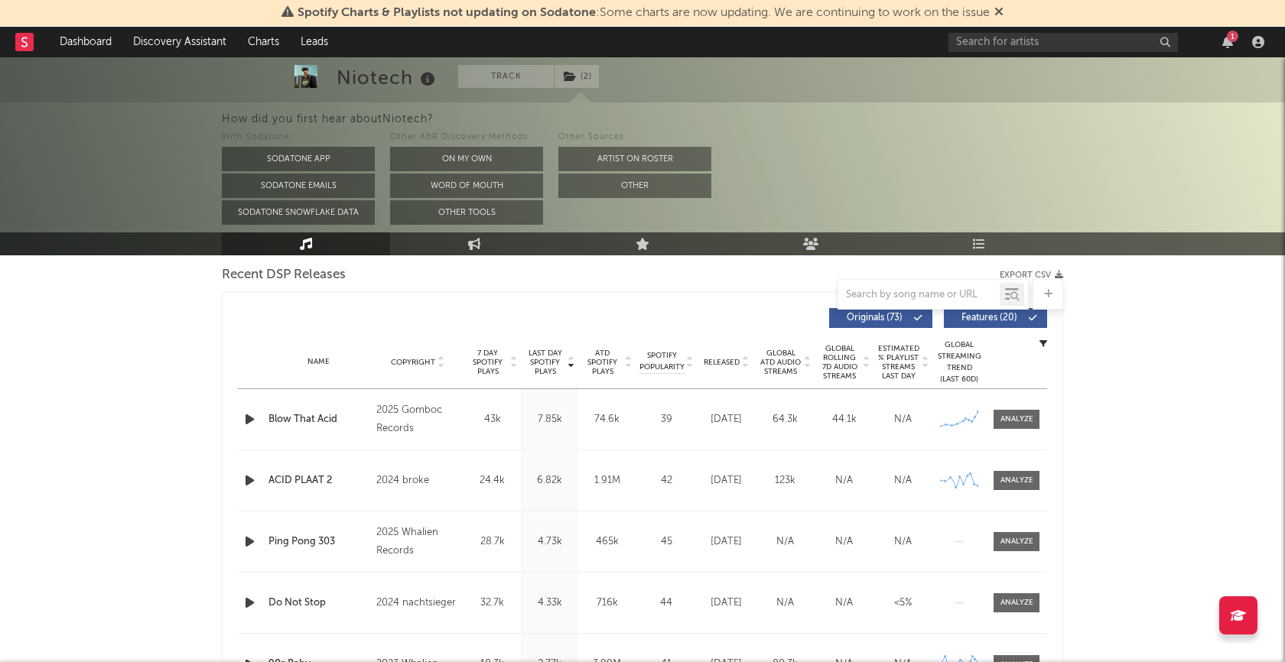
scroll to position [507, 0]
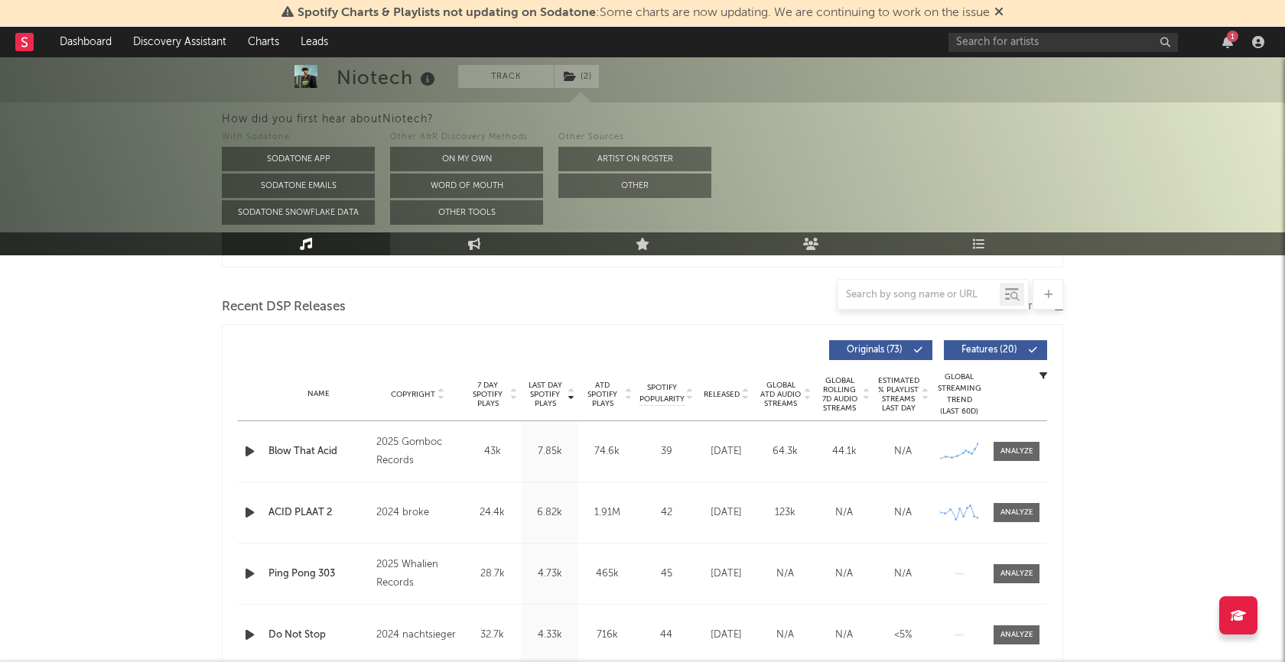
click at [246, 452] on icon "button" at bounding box center [250, 451] width 16 height 19
click at [642, 646] on div "00:01 00:24" at bounding box center [643, 643] width 268 height 38
click at [652, 642] on div at bounding box center [642, 644] width 191 height 4
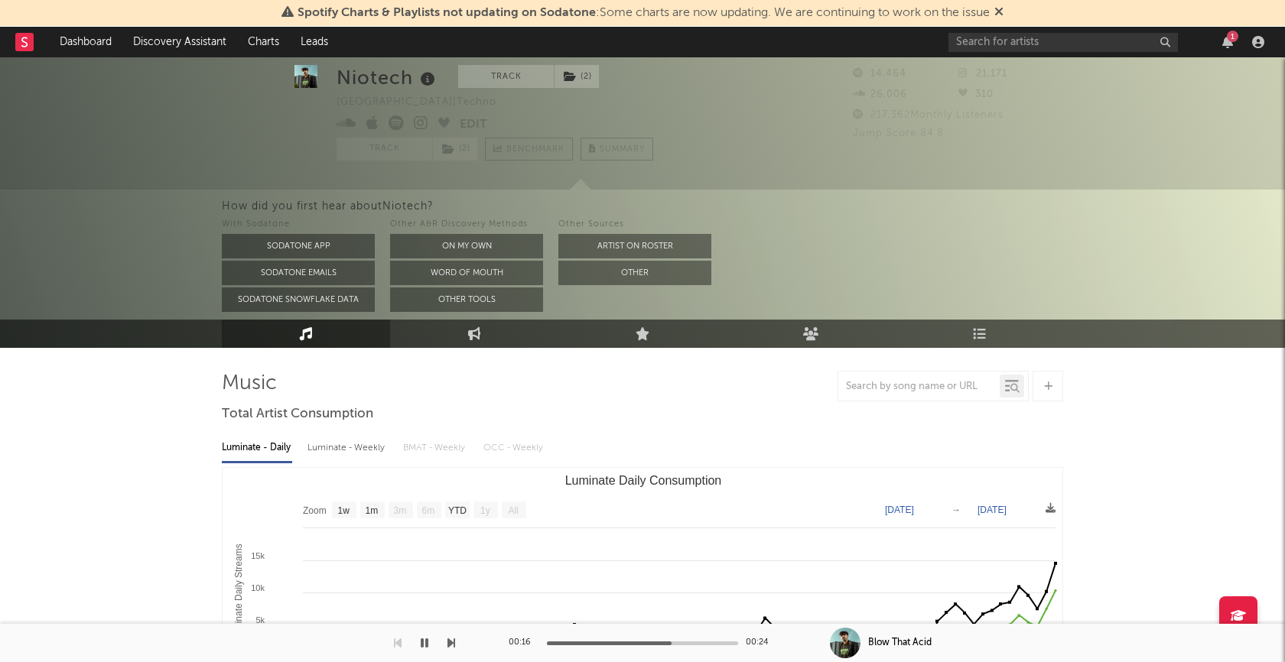
scroll to position [61, 0]
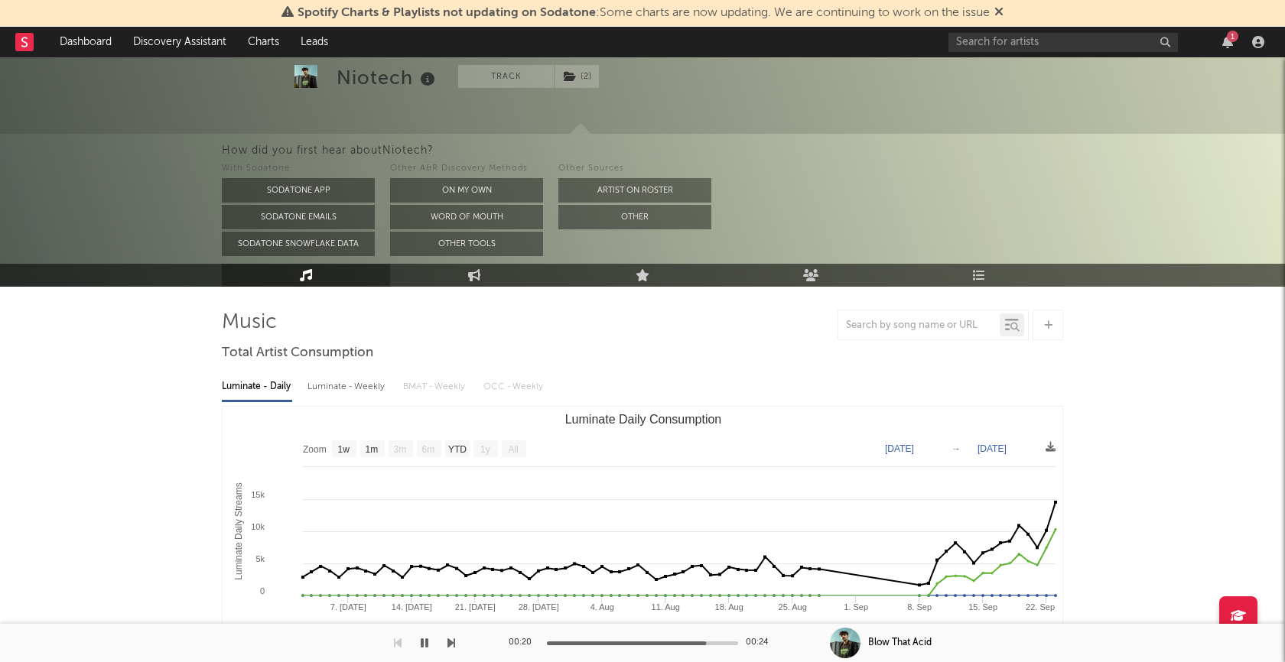
click at [428, 642] on icon "button" at bounding box center [425, 643] width 8 height 12
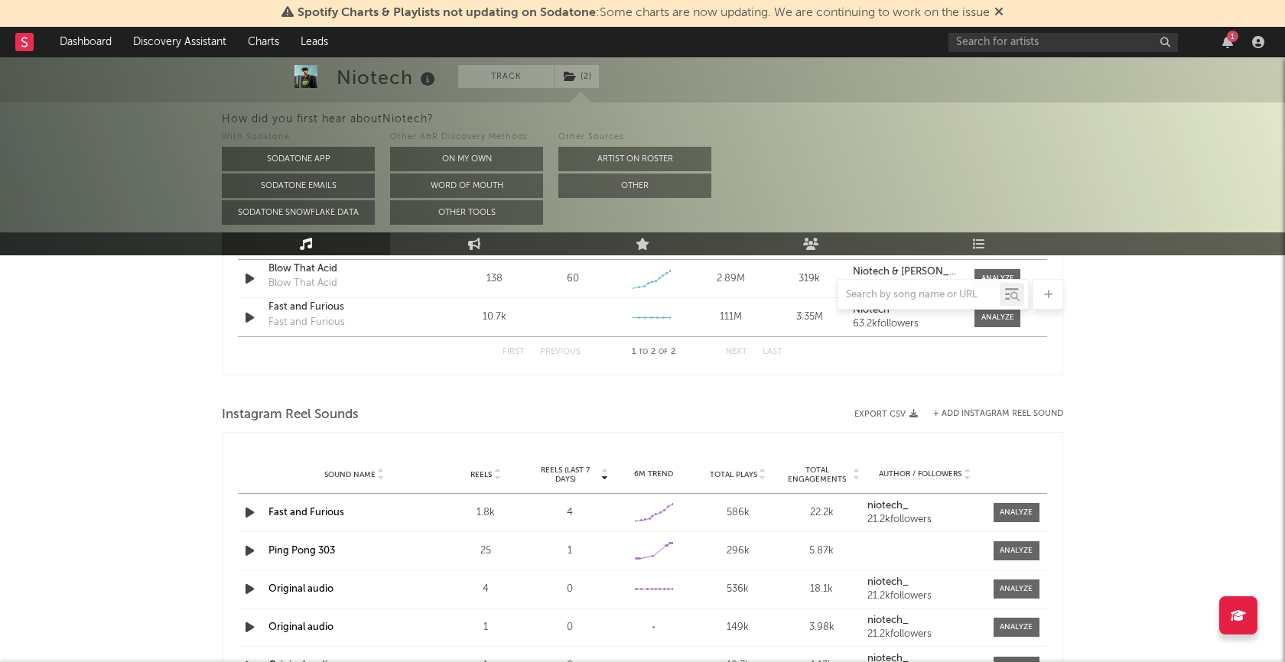
scroll to position [1344, 0]
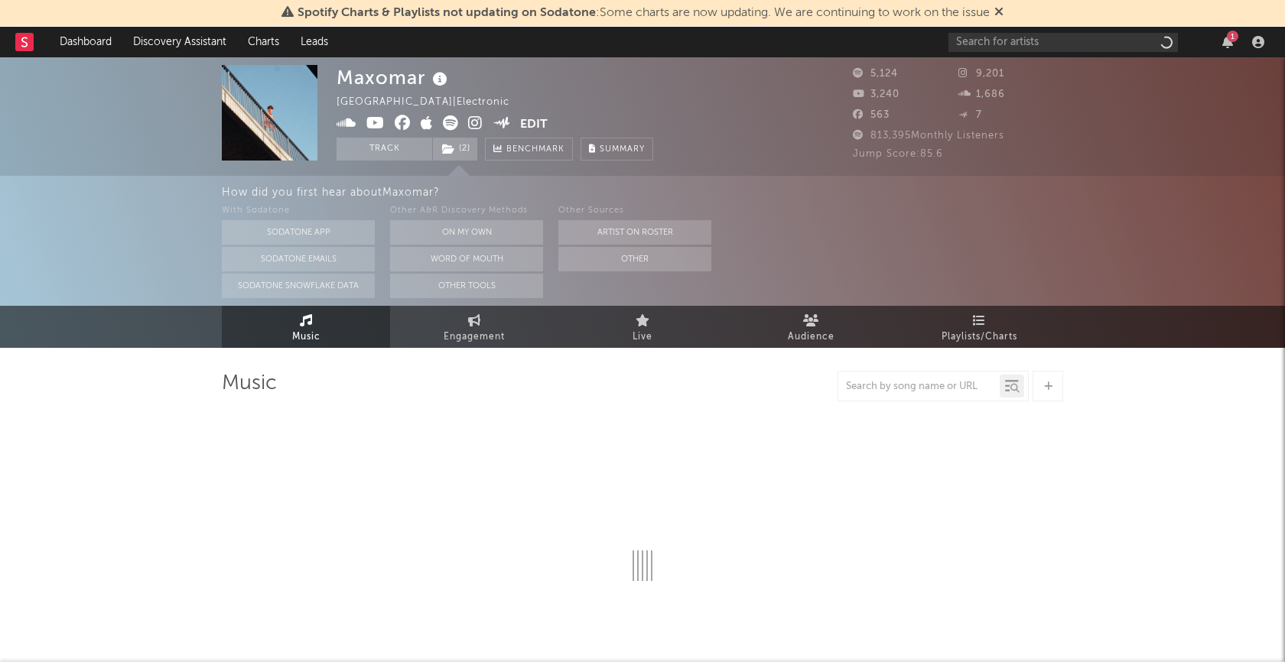
select select "6m"
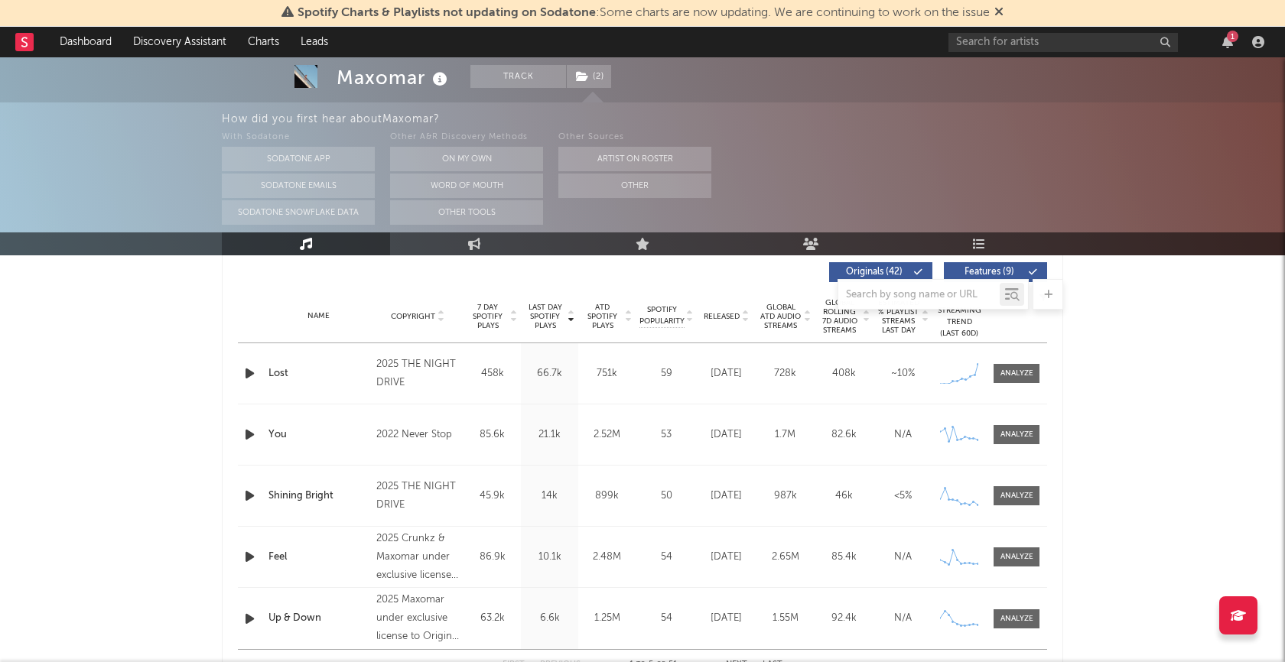
scroll to position [584, 0]
click at [1010, 379] on span at bounding box center [1017, 375] width 46 height 19
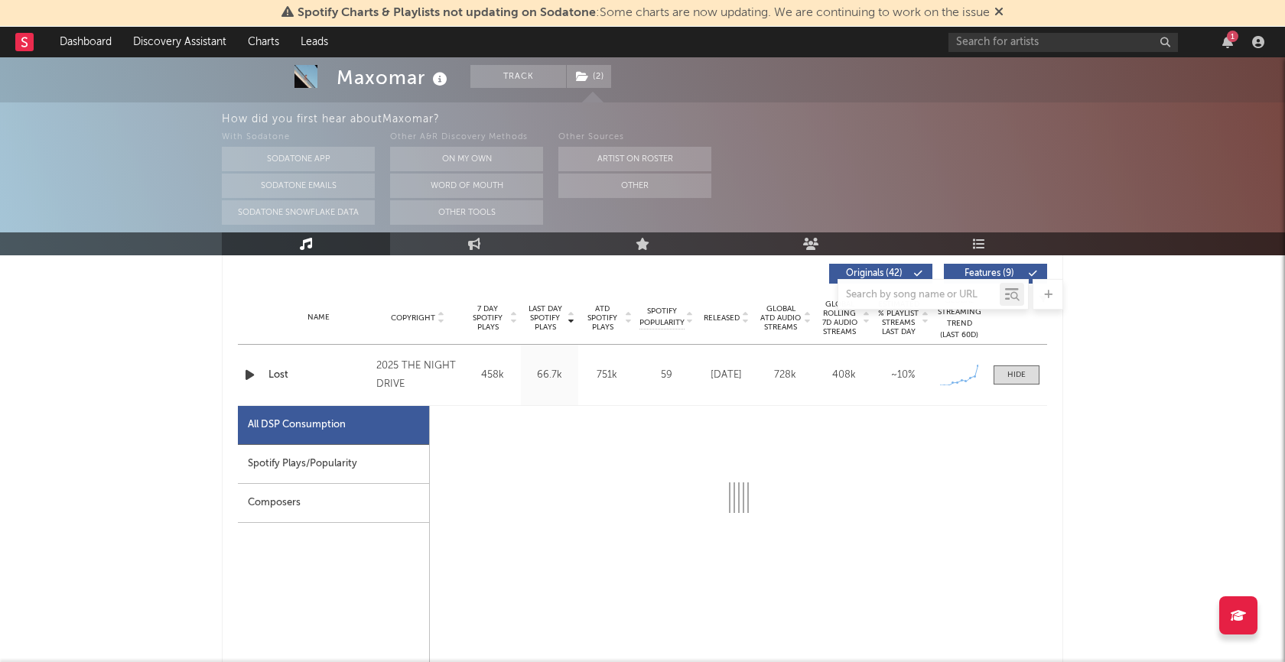
select select "1w"
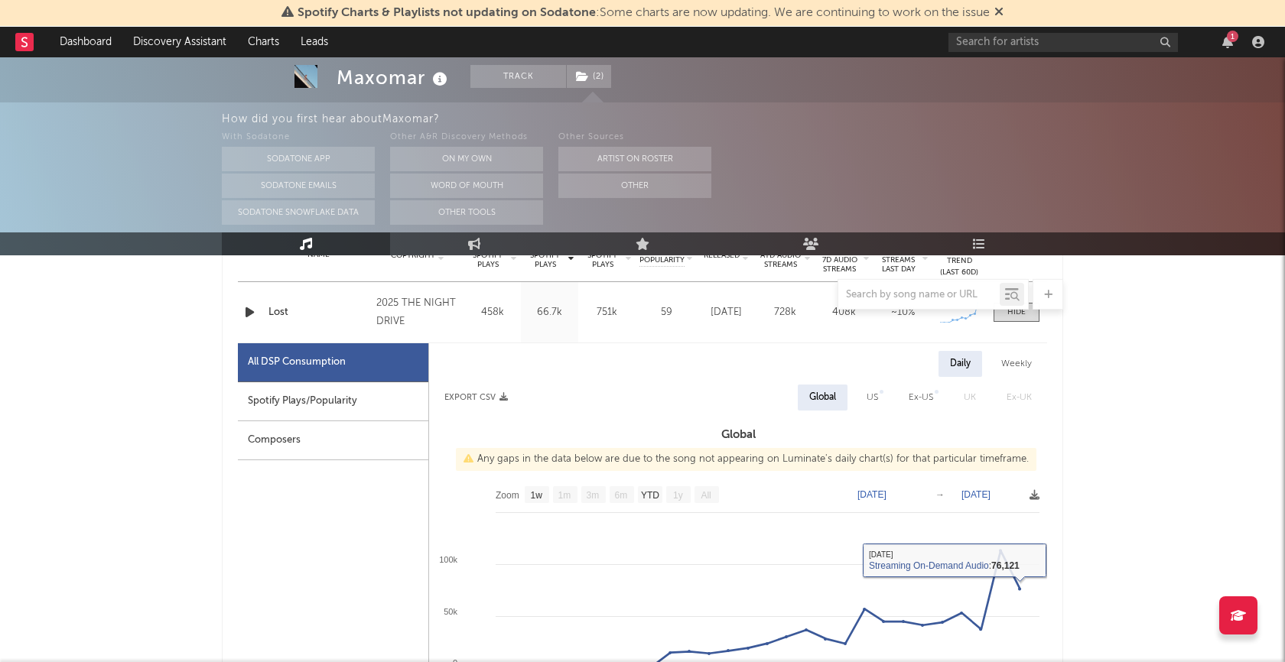
scroll to position [610, 0]
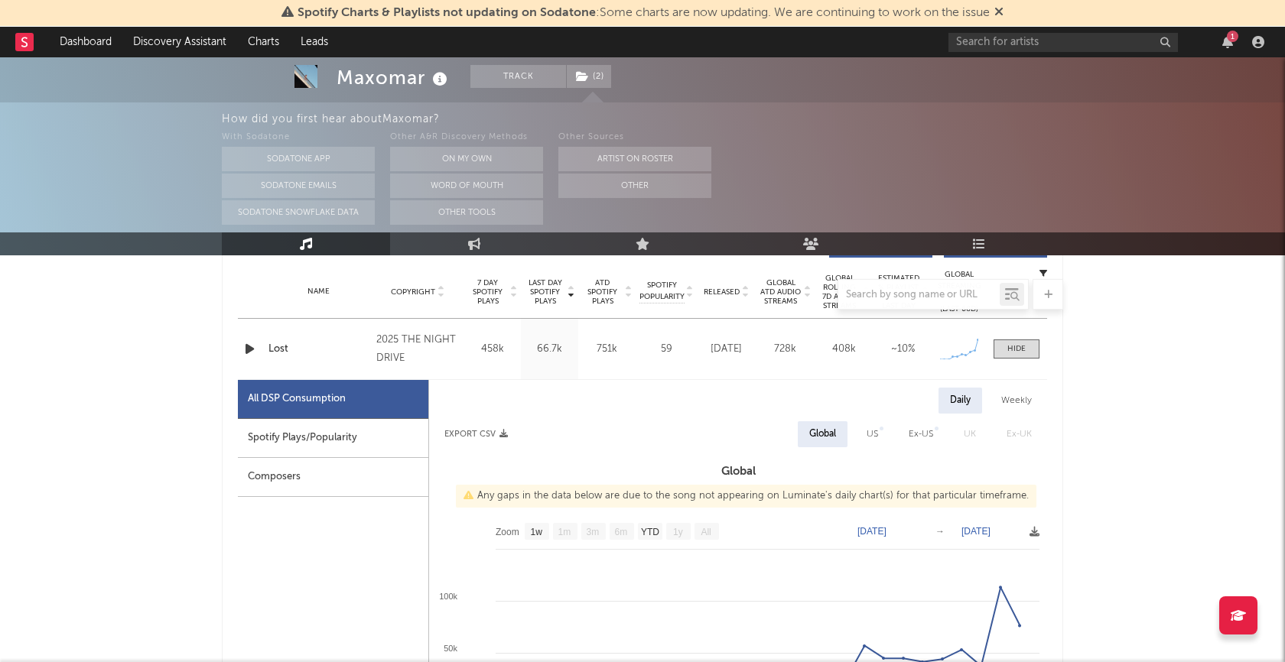
click at [330, 447] on div "Spotify Plays/Popularity" at bounding box center [333, 438] width 190 height 39
select select "1w"
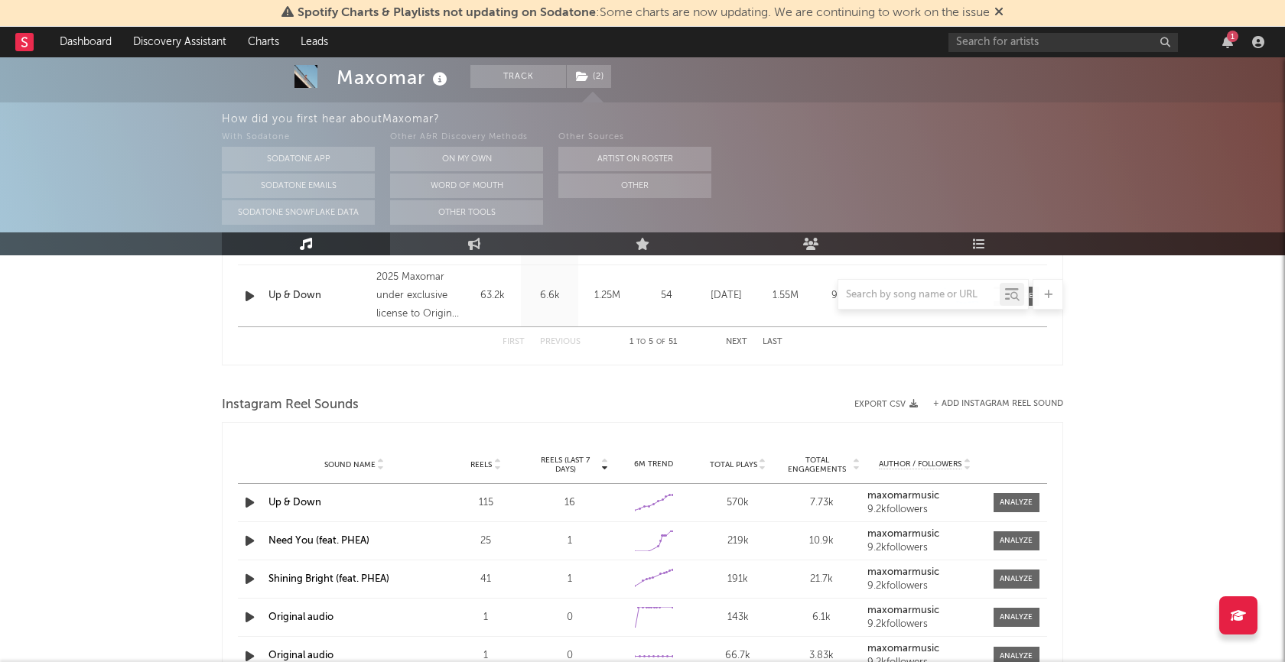
scroll to position [1656, 0]
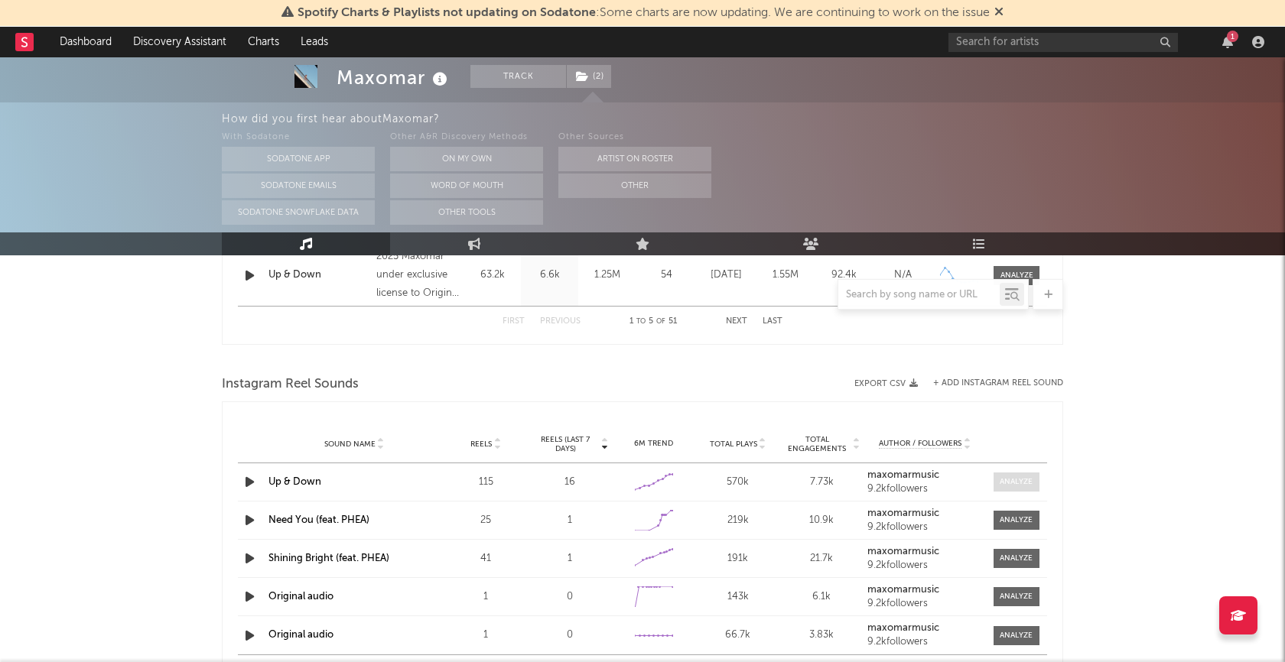
click at [1020, 477] on div at bounding box center [1016, 482] width 33 height 11
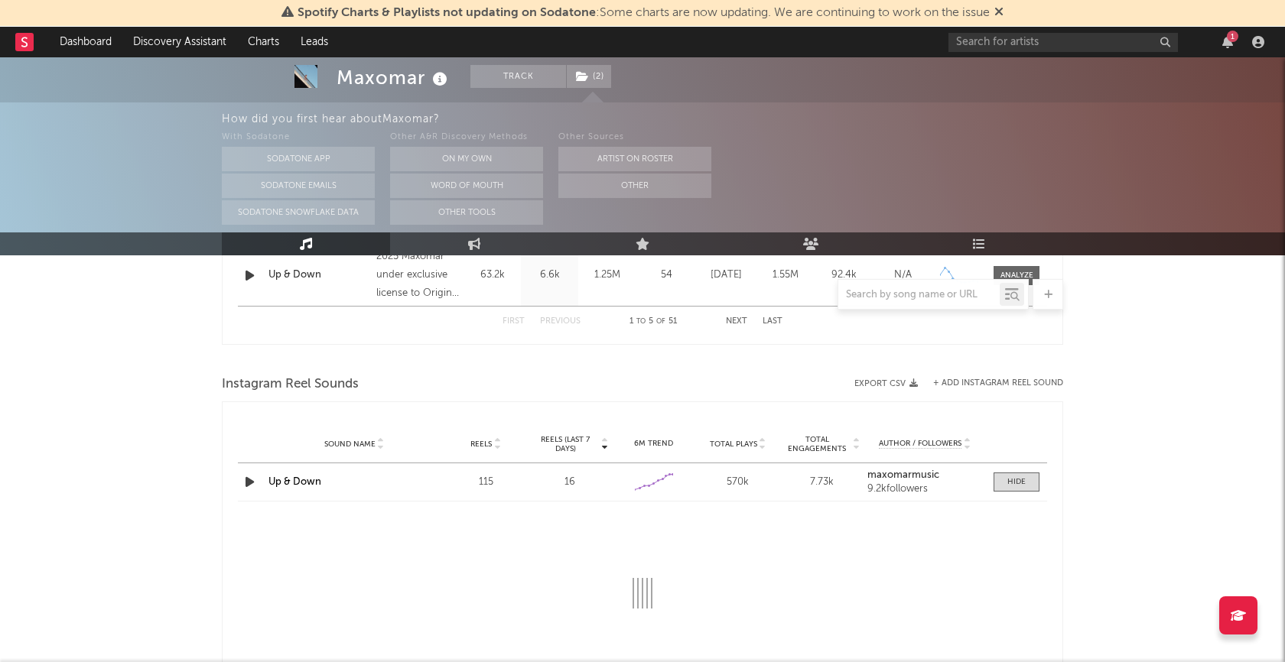
select select "1w"
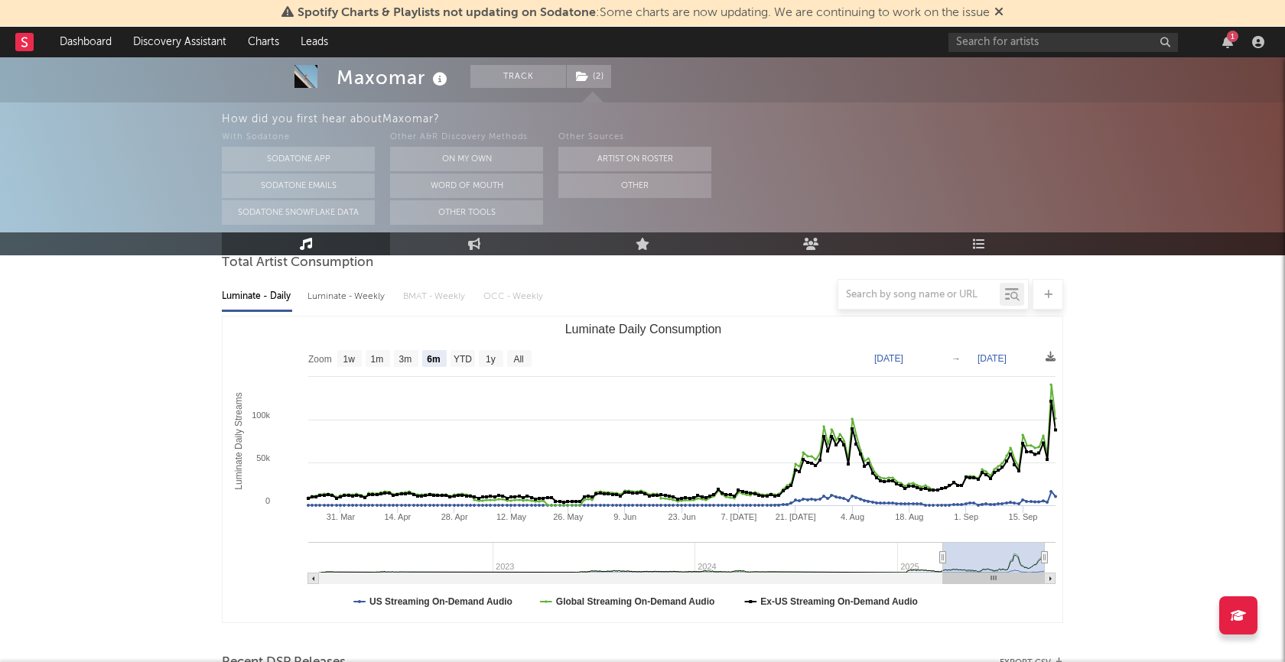
scroll to position [0, 0]
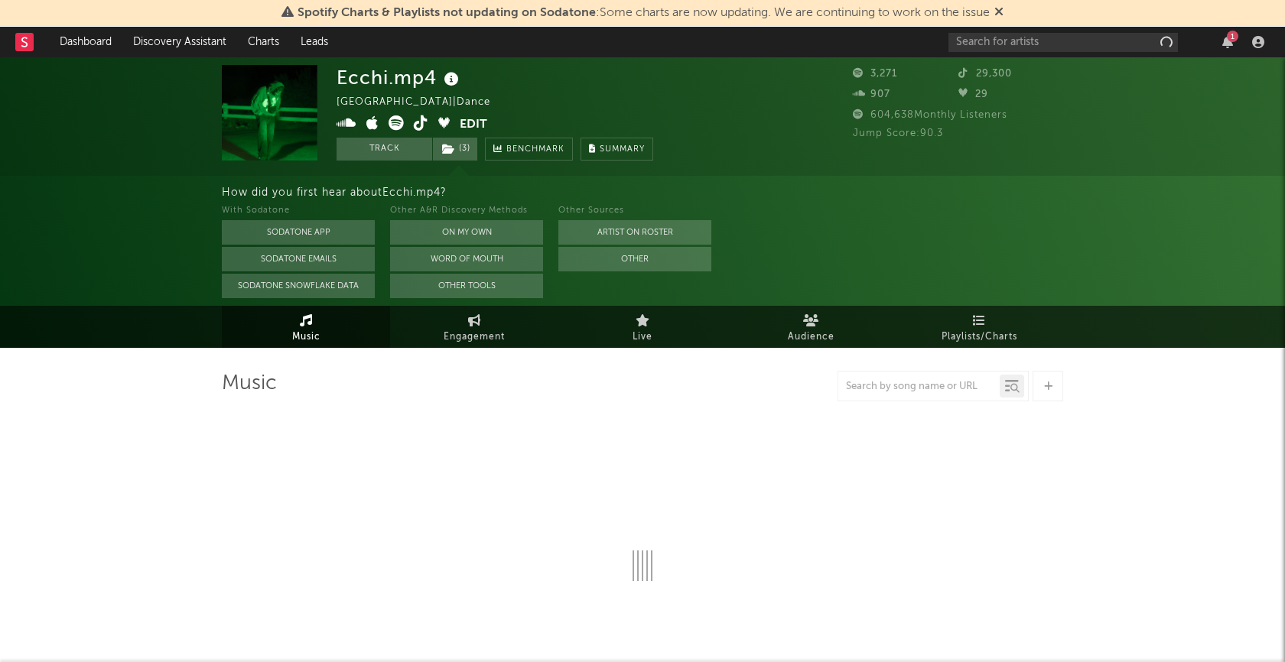
select select "1w"
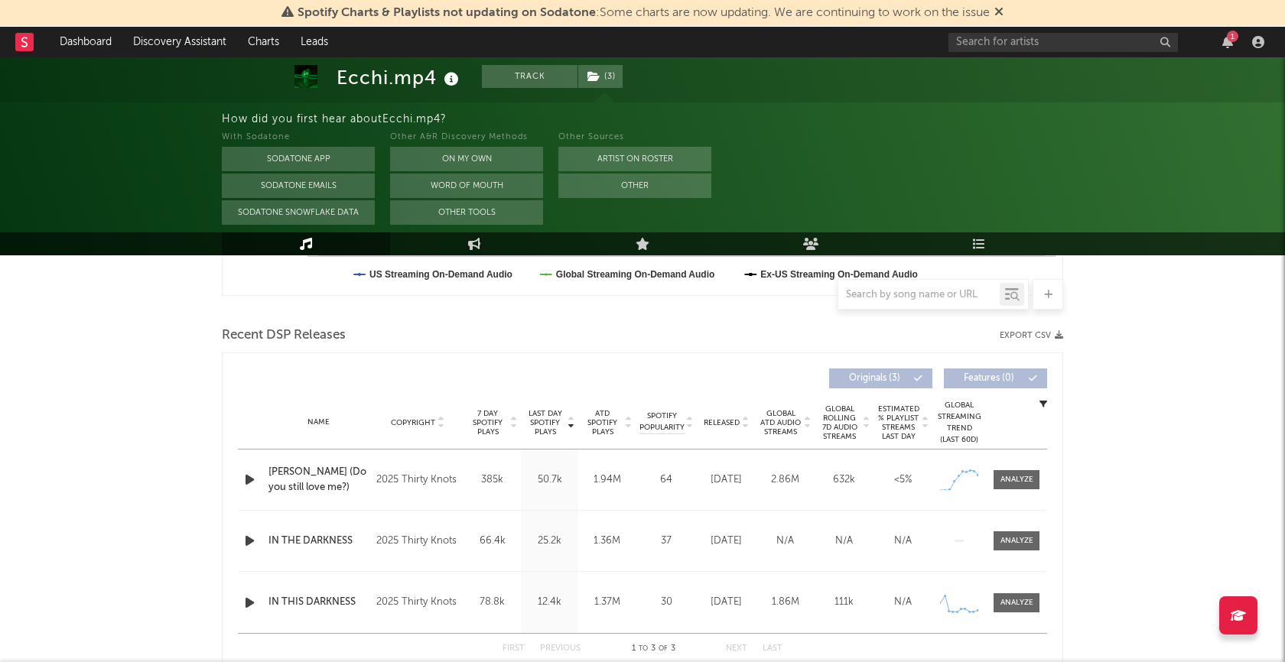
scroll to position [494, 0]
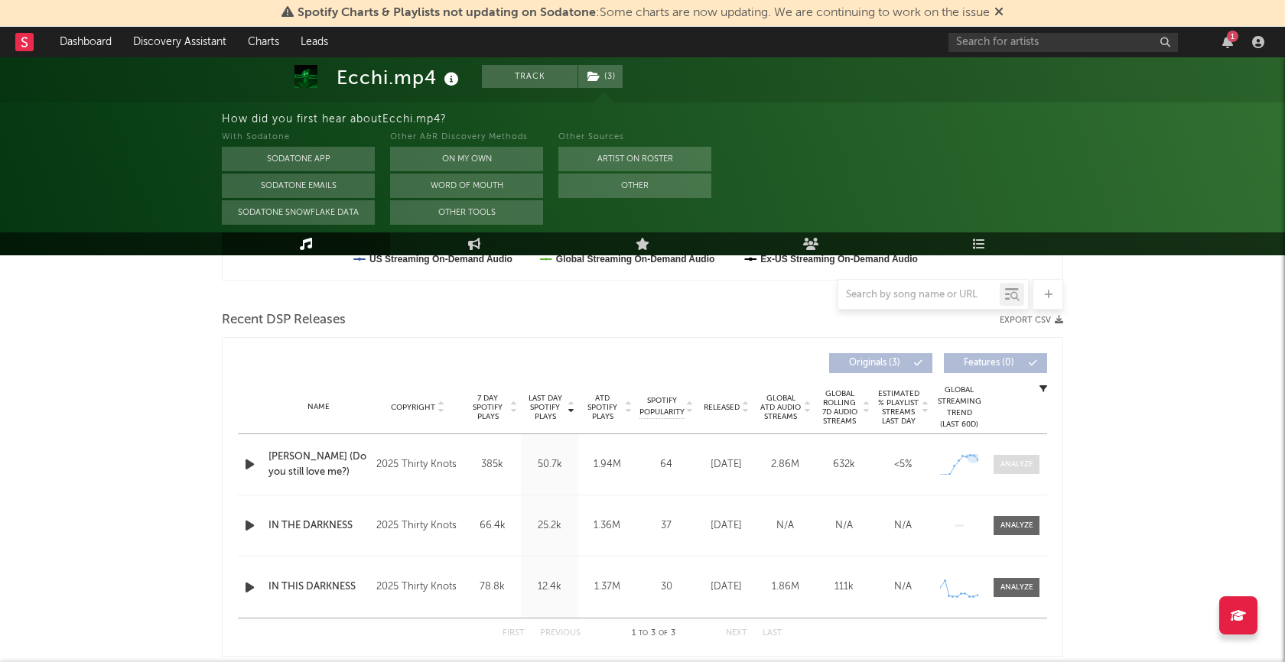
click at [1005, 460] on div at bounding box center [1017, 464] width 33 height 11
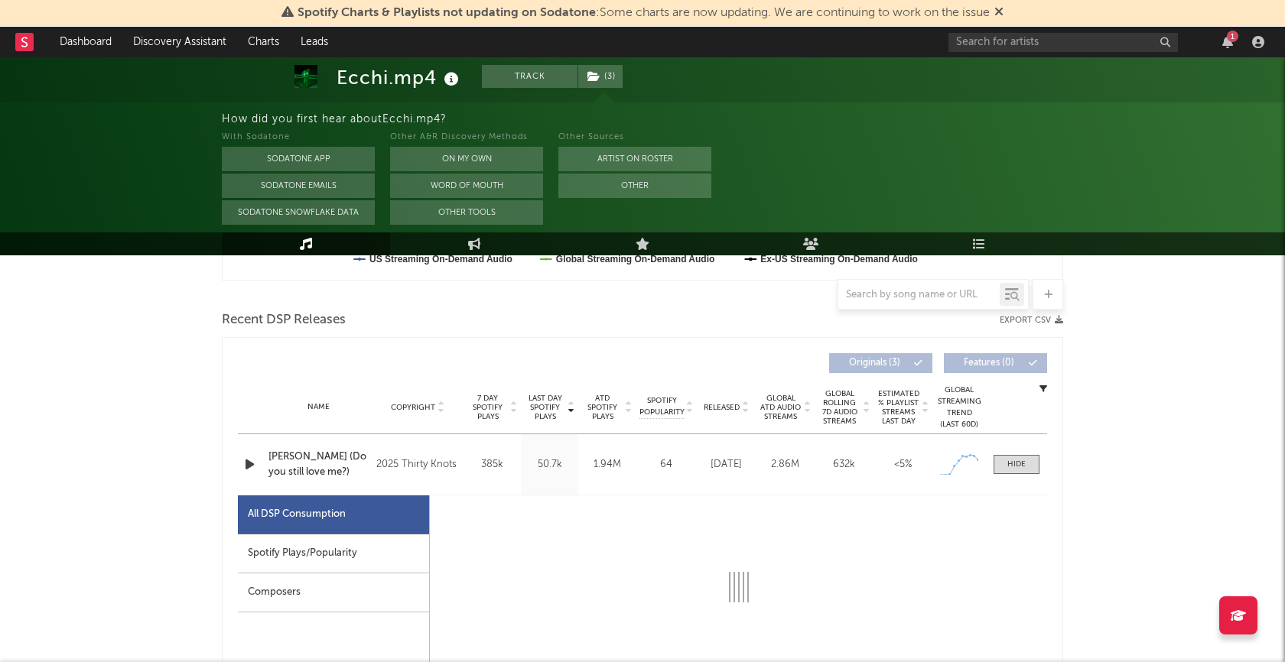
select select "1w"
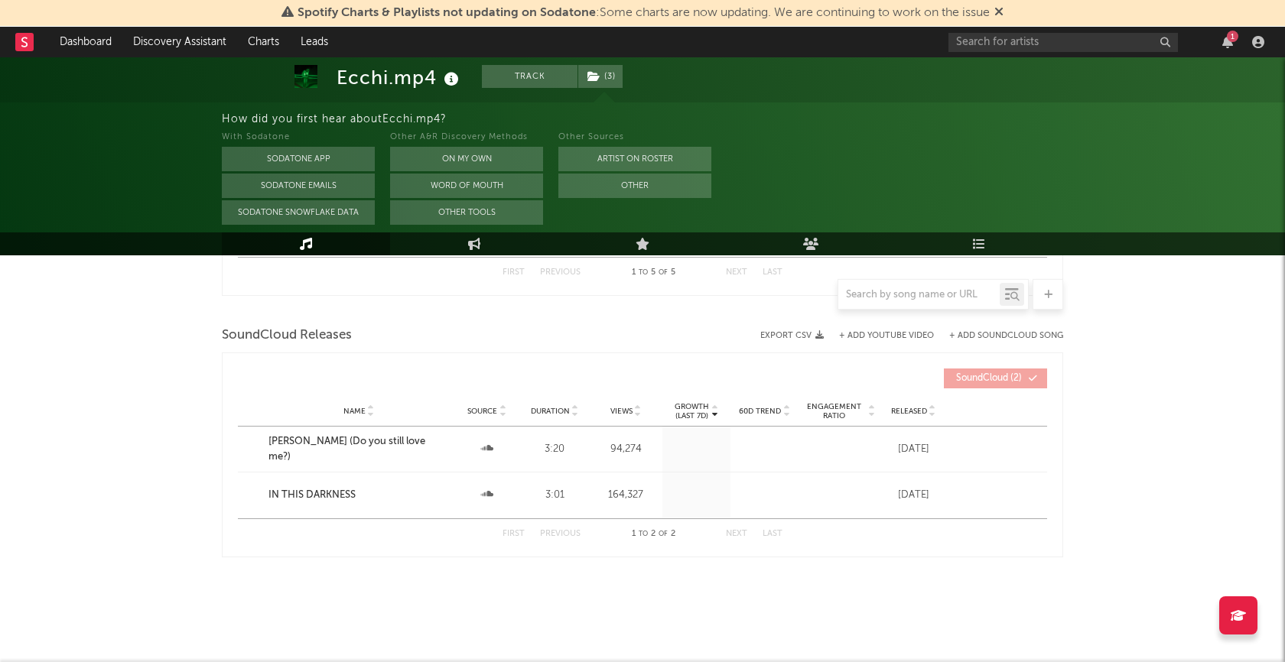
scroll to position [1957, 0]
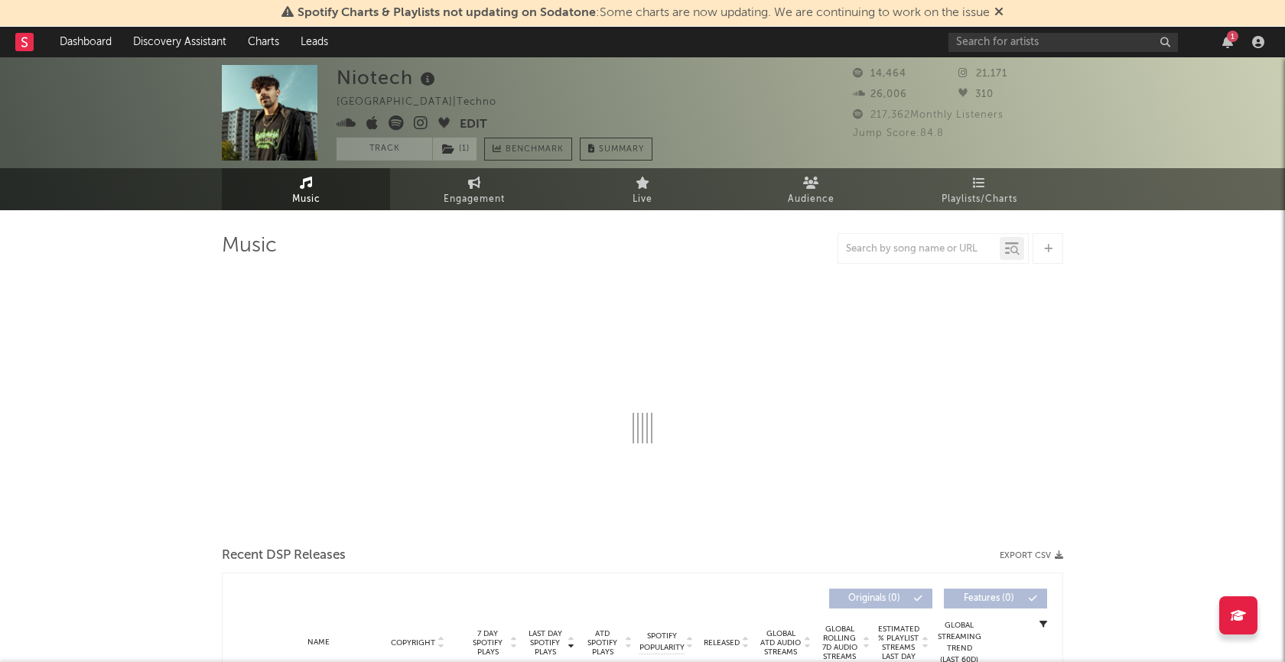
select select "1w"
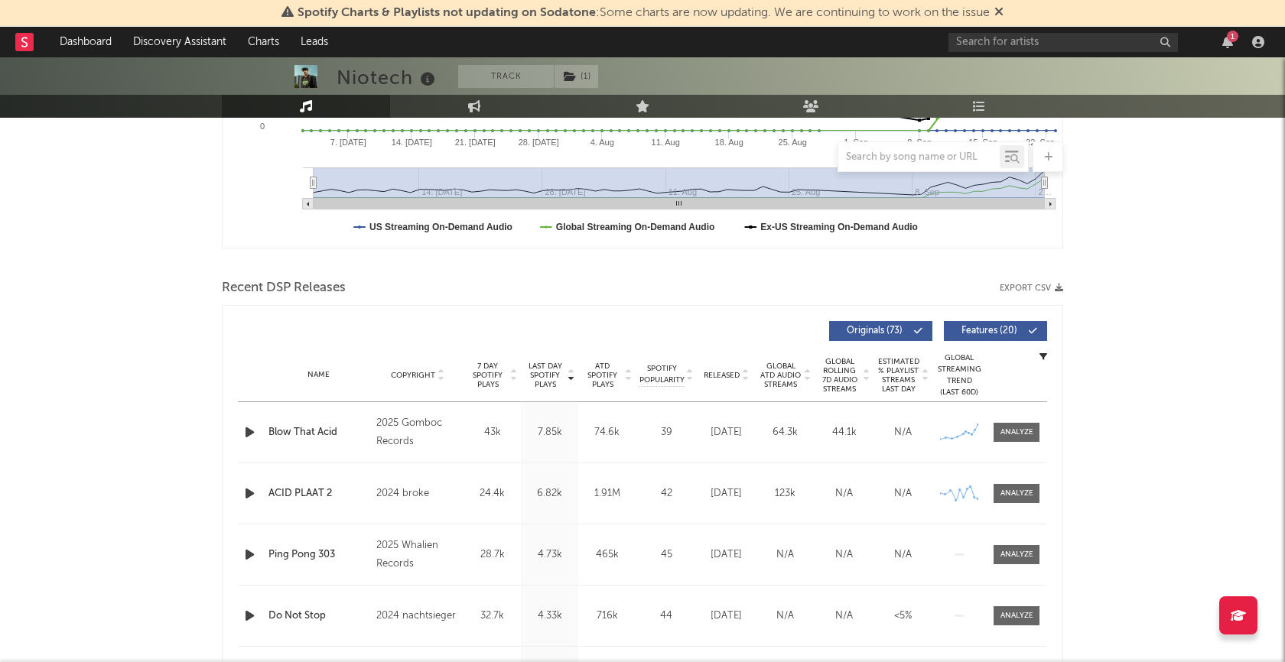
scroll to position [418, 0]
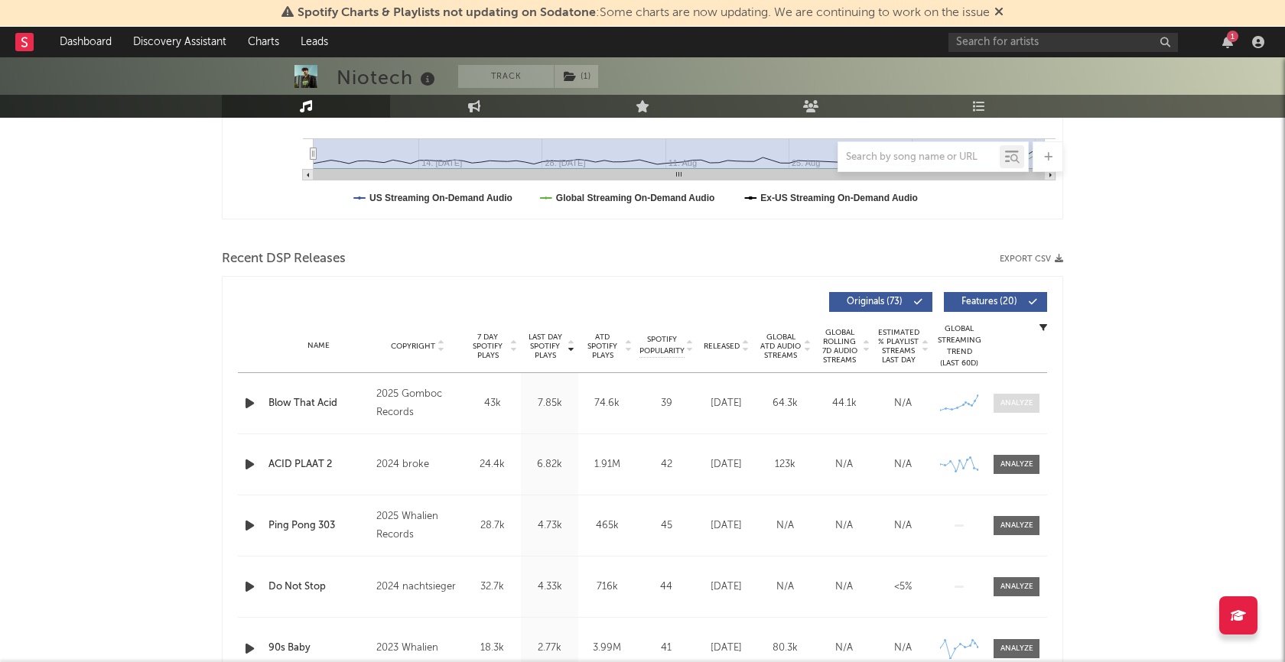
click at [1010, 402] on div at bounding box center [1017, 403] width 33 height 11
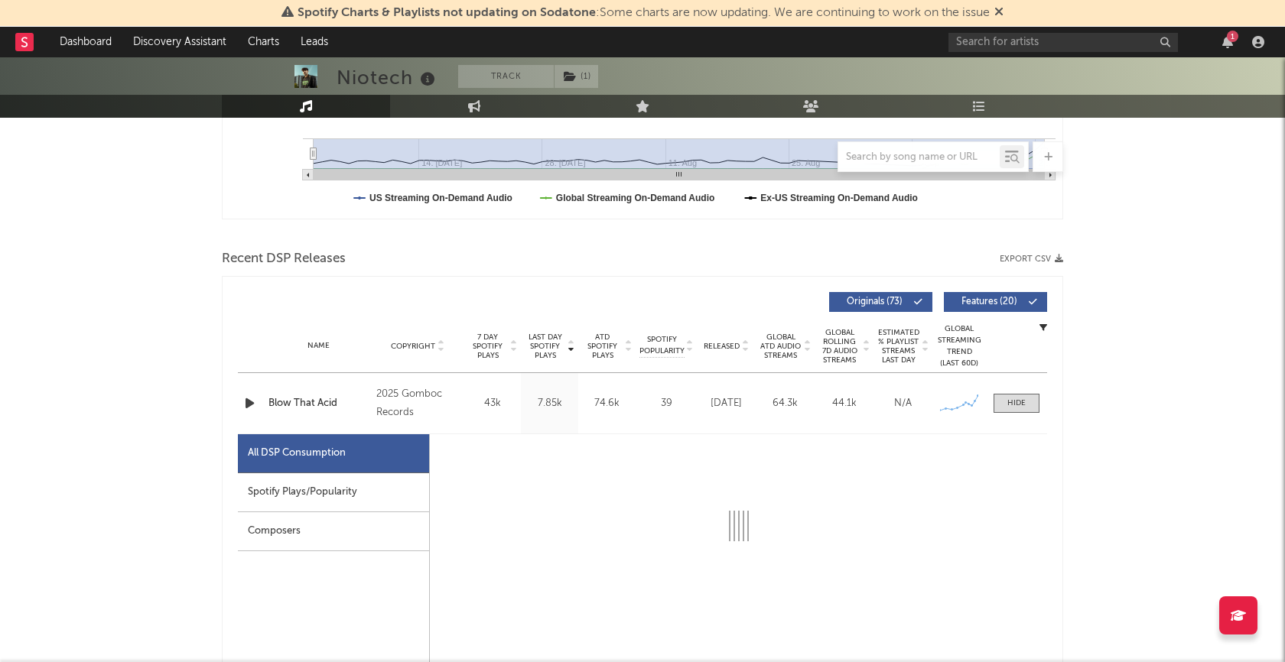
select select "1w"
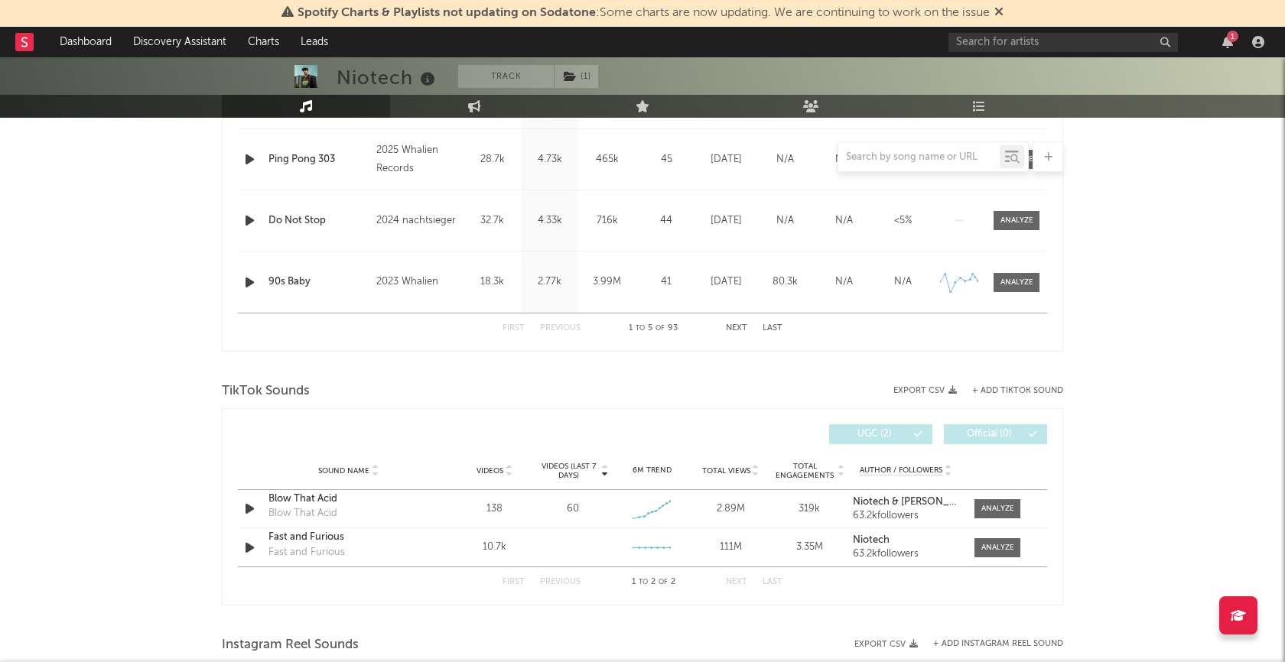
scroll to position [1515, 0]
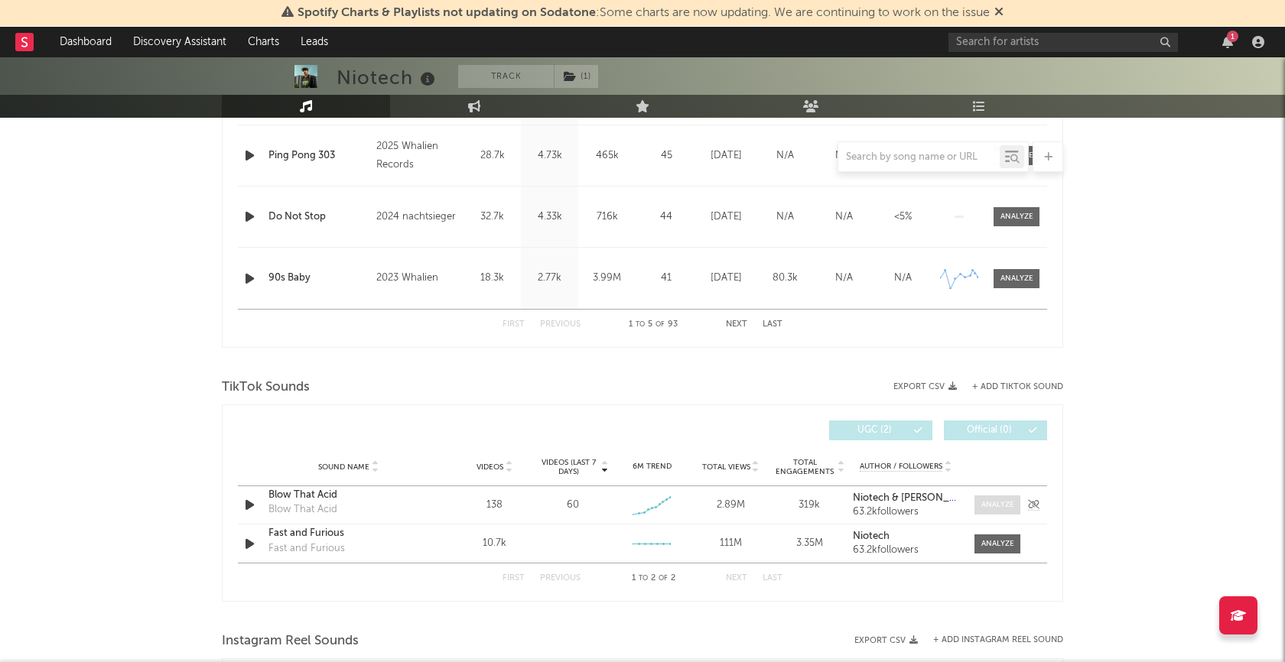
click at [992, 499] on div at bounding box center [997, 504] width 33 height 11
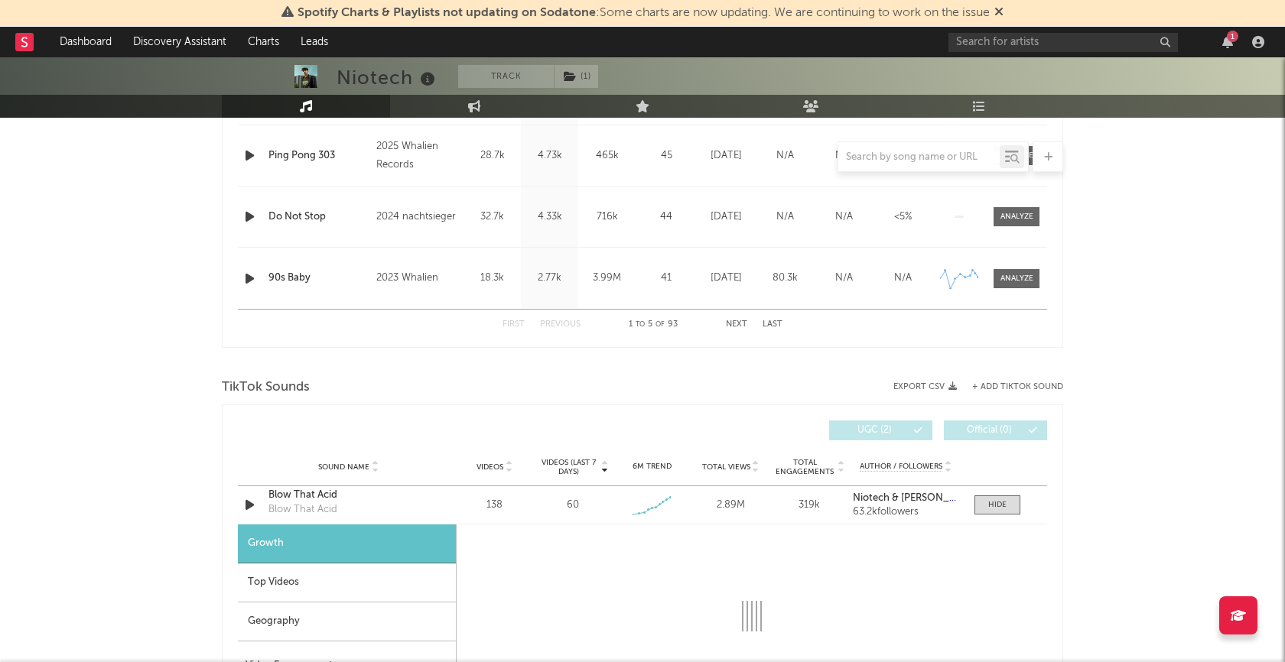
select select "1w"
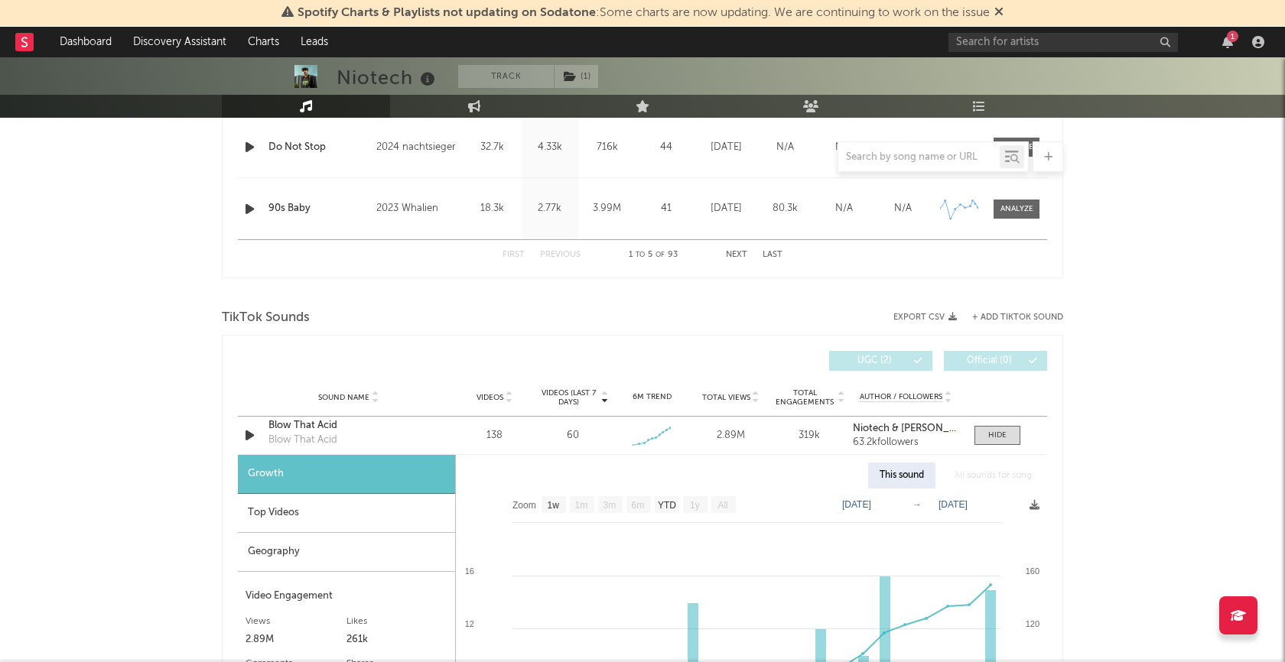
scroll to position [1775, 0]
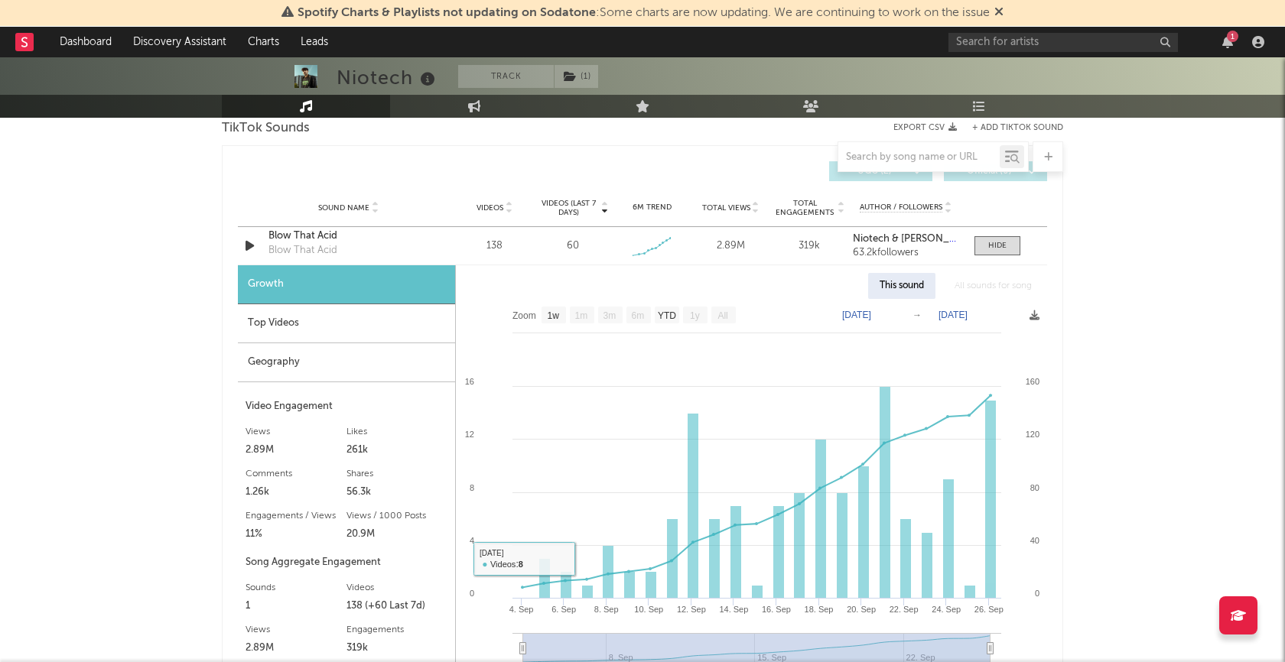
click at [327, 321] on div "Top Videos" at bounding box center [346, 323] width 217 height 39
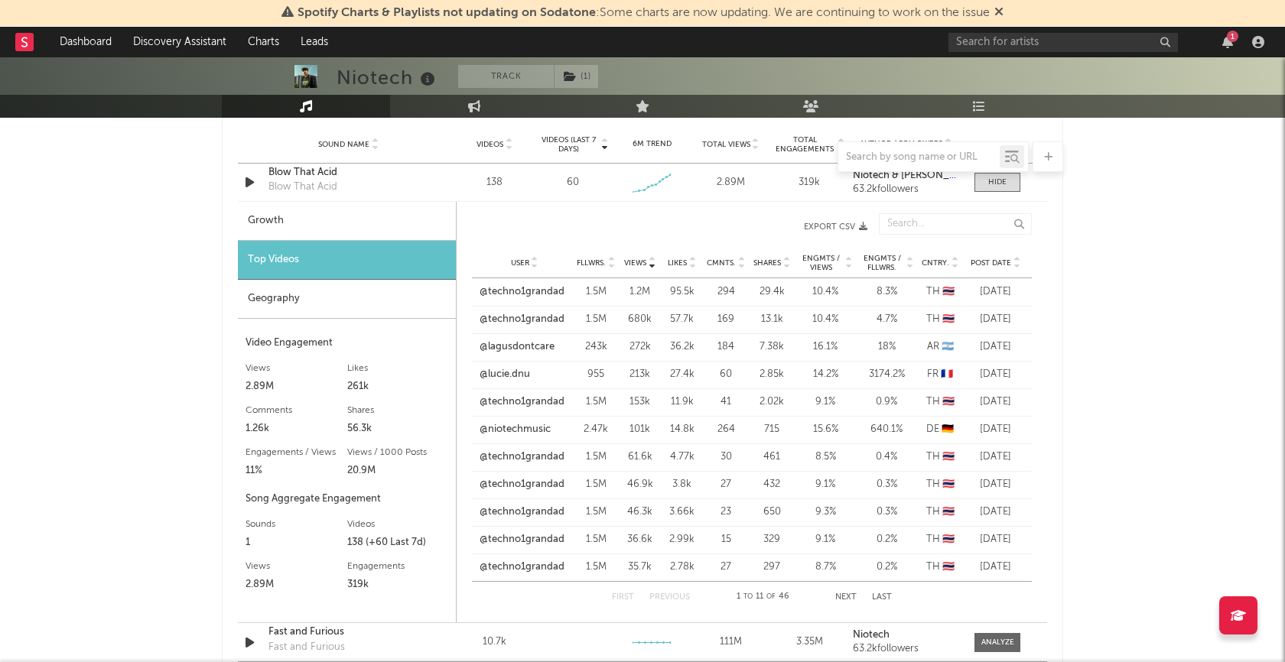
scroll to position [1841, 0]
click at [841, 591] on button "Next" at bounding box center [845, 595] width 21 height 8
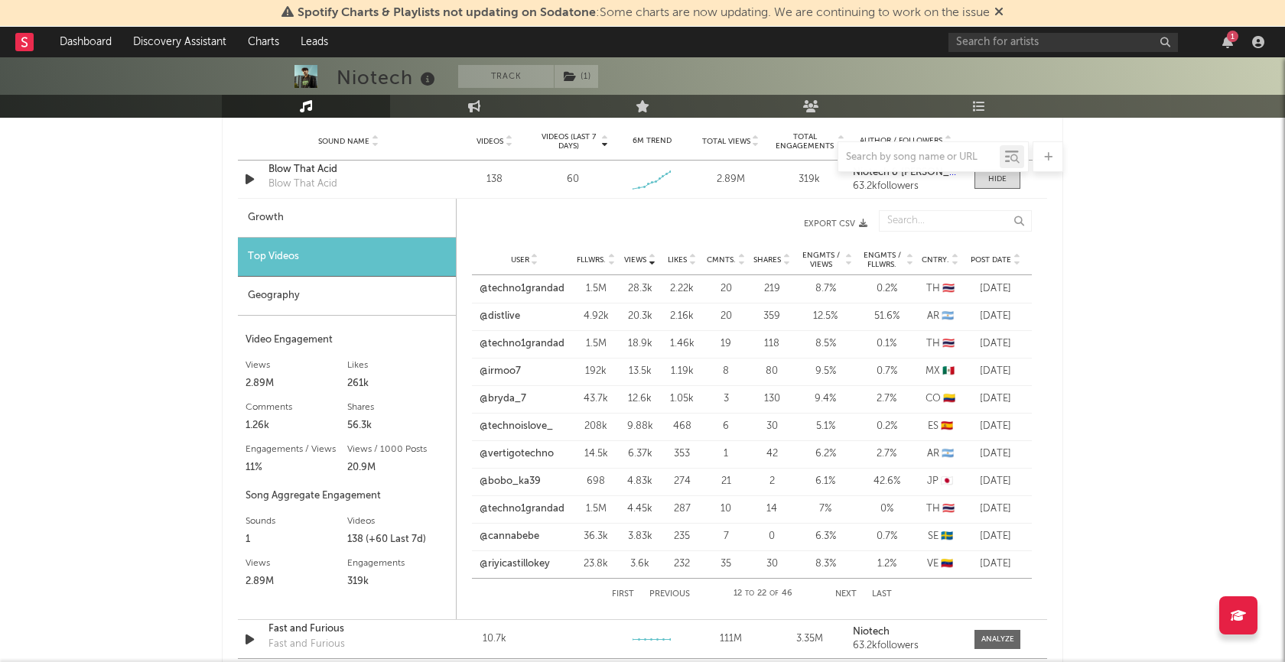
click at [841, 591] on button "Next" at bounding box center [845, 595] width 21 height 8
click at [665, 591] on button "Previous" at bounding box center [669, 595] width 41 height 8
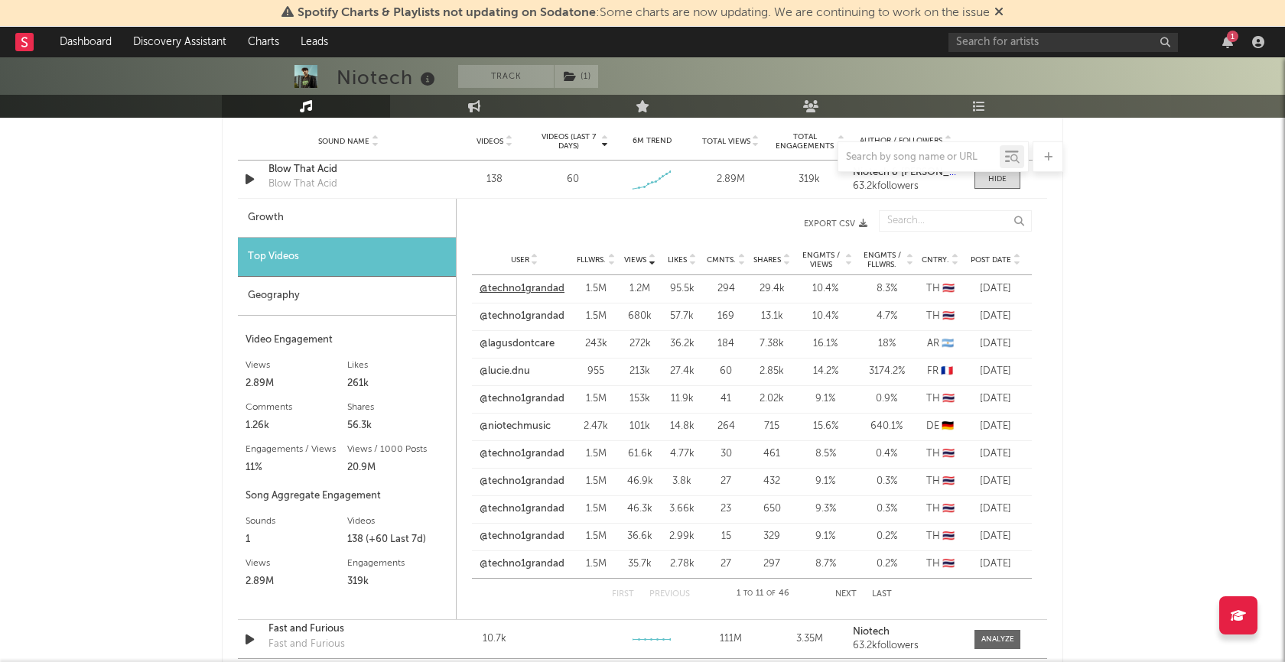
click at [525, 282] on link "@techno1grandad" at bounding box center [522, 288] width 85 height 15
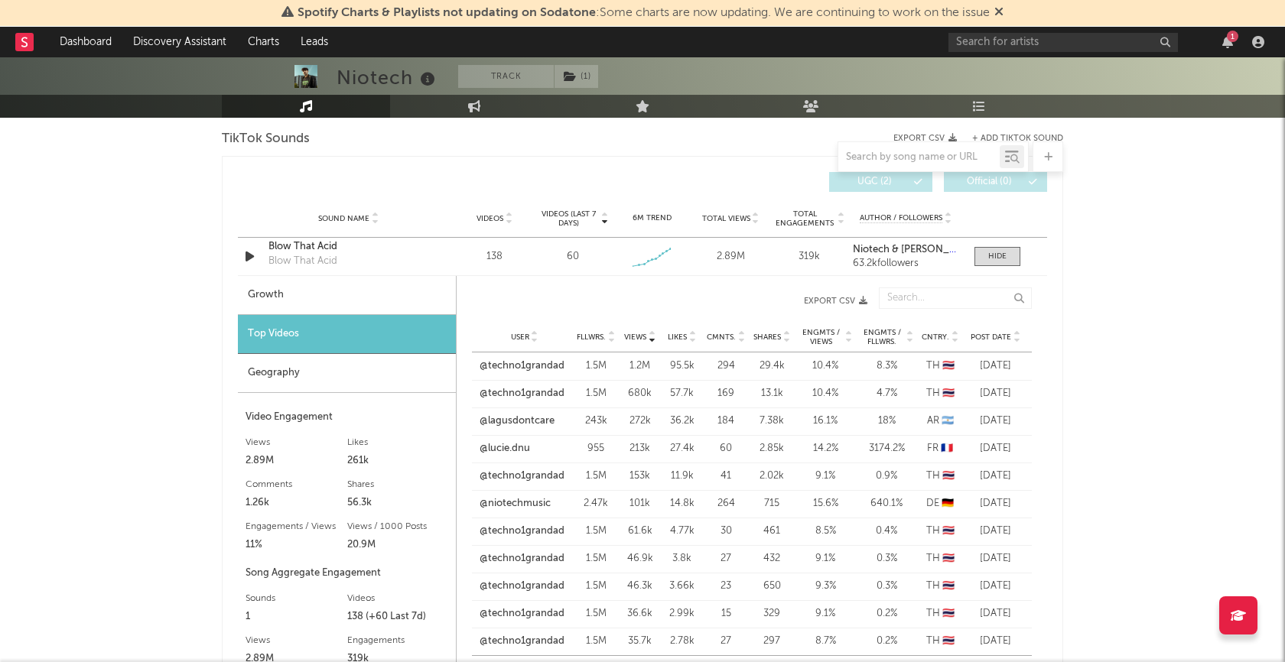
scroll to position [1760, 0]
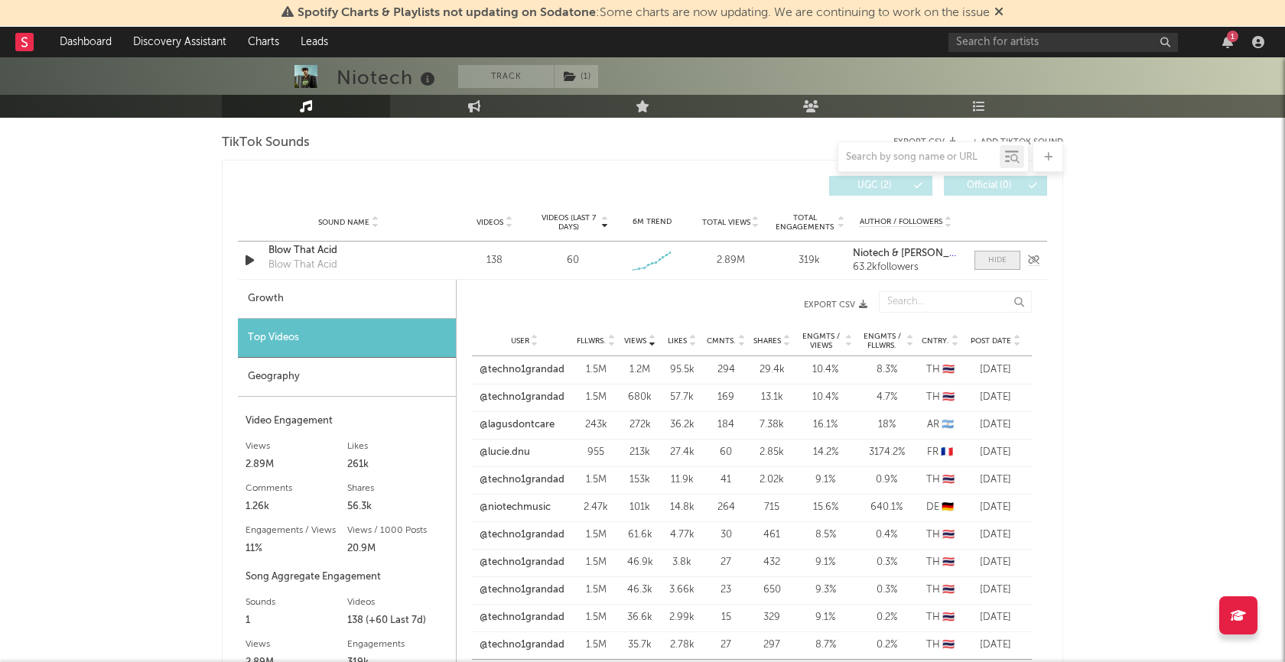
click at [998, 259] on div at bounding box center [997, 260] width 18 height 11
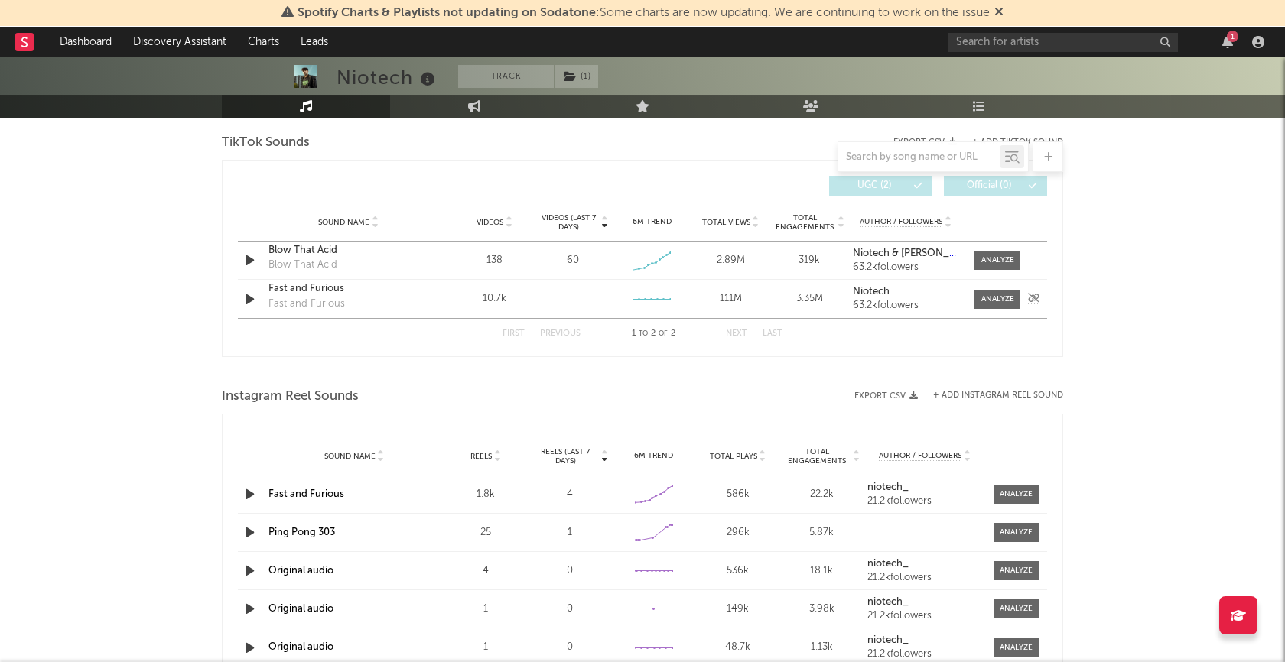
click at [249, 293] on icon "button" at bounding box center [250, 299] width 16 height 19
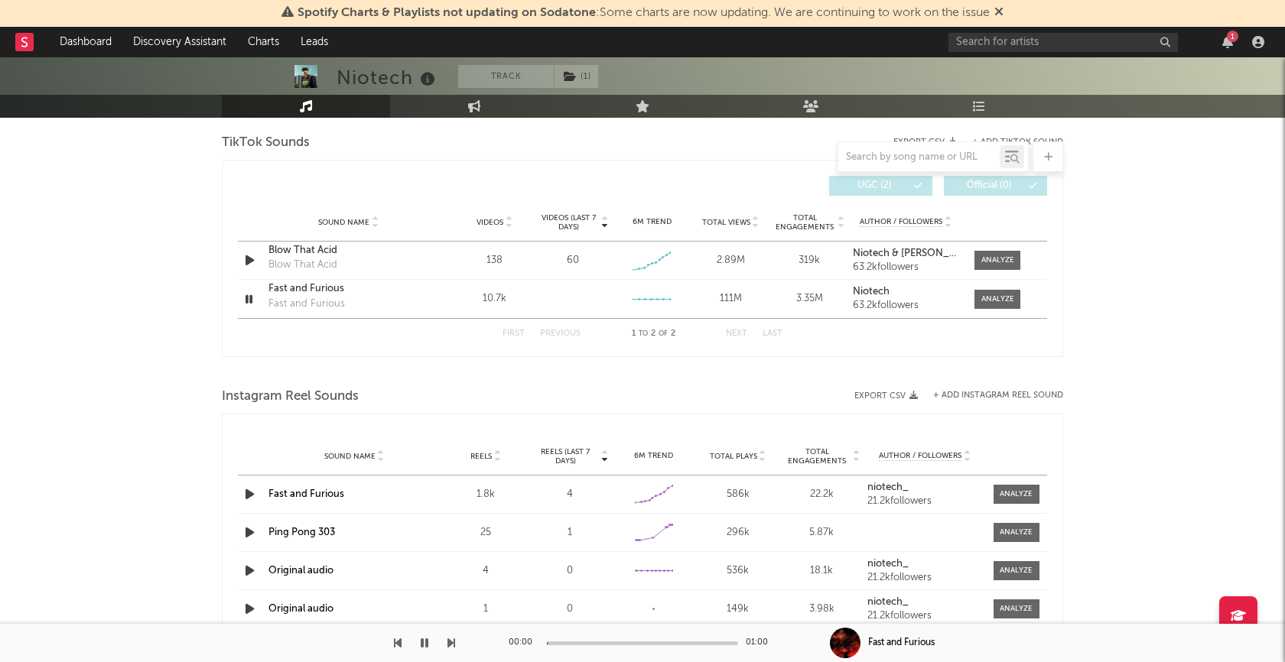
click at [630, 643] on div at bounding box center [642, 644] width 191 height 4
click at [247, 296] on icon "button" at bounding box center [249, 299] width 15 height 19
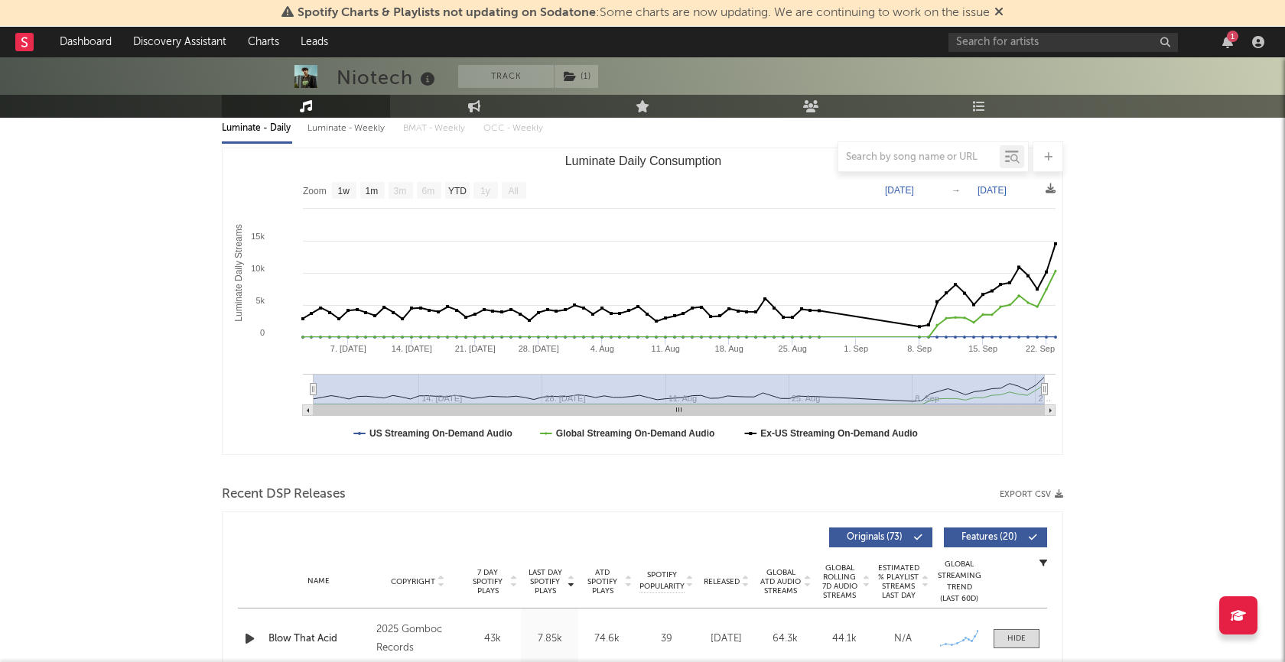
scroll to position [0, 0]
